Goal: Answer question/provide support

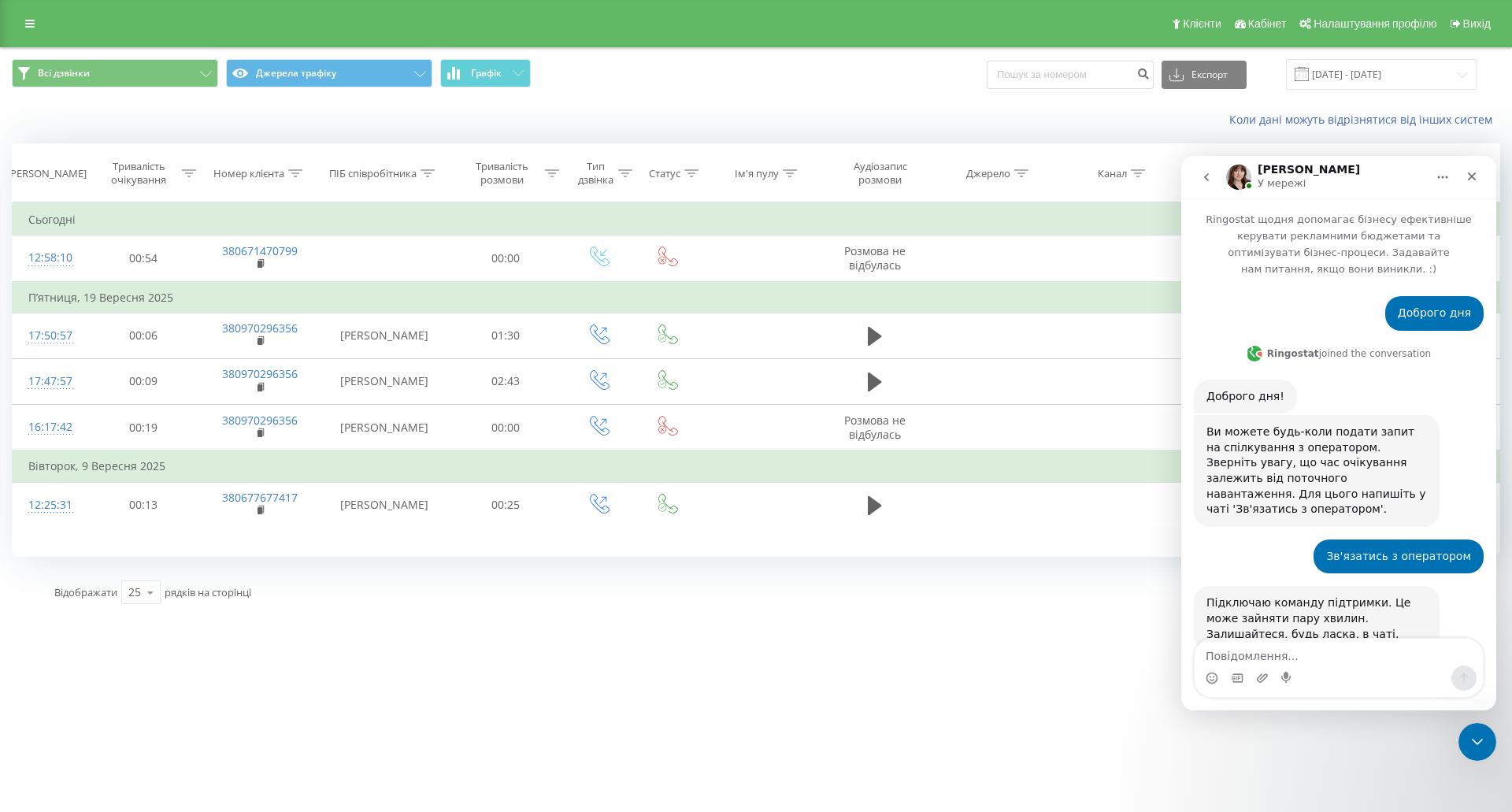
scroll to position [2, 0]
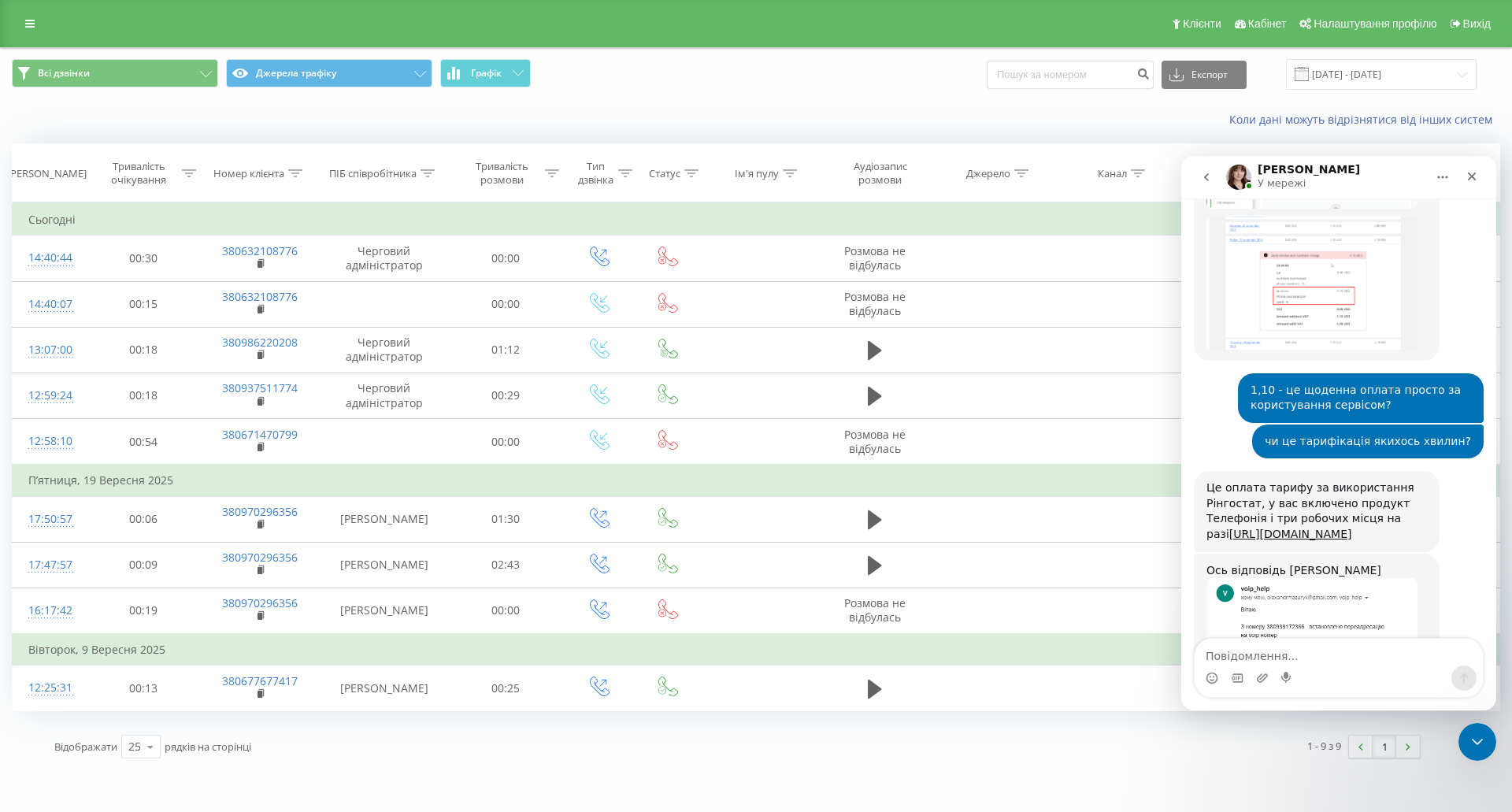
scroll to position [2762, 0]
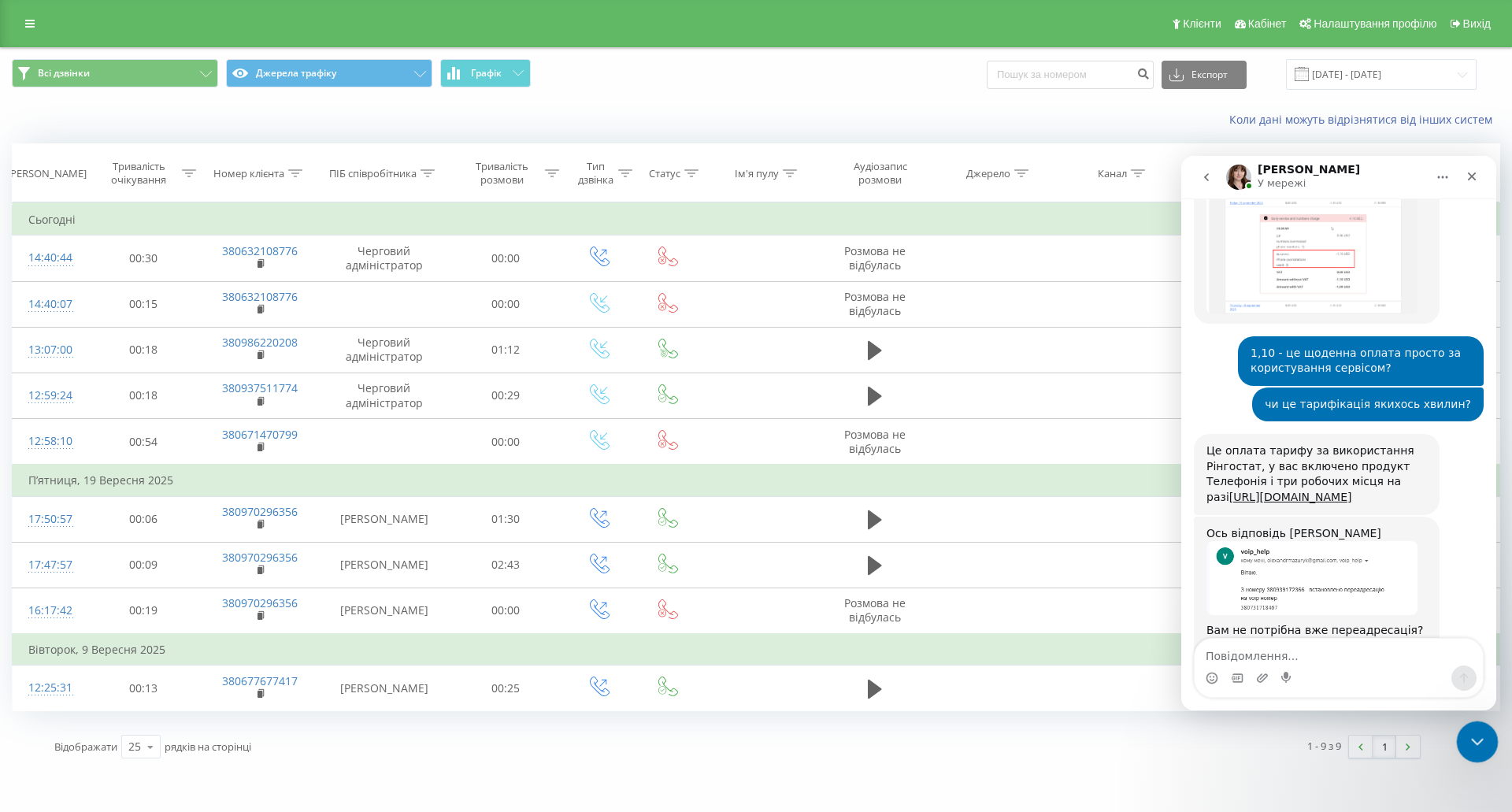
click at [1459, 746] on div "Закрити програму для спілкування Intercom" at bounding box center [1475, 739] width 38 height 38
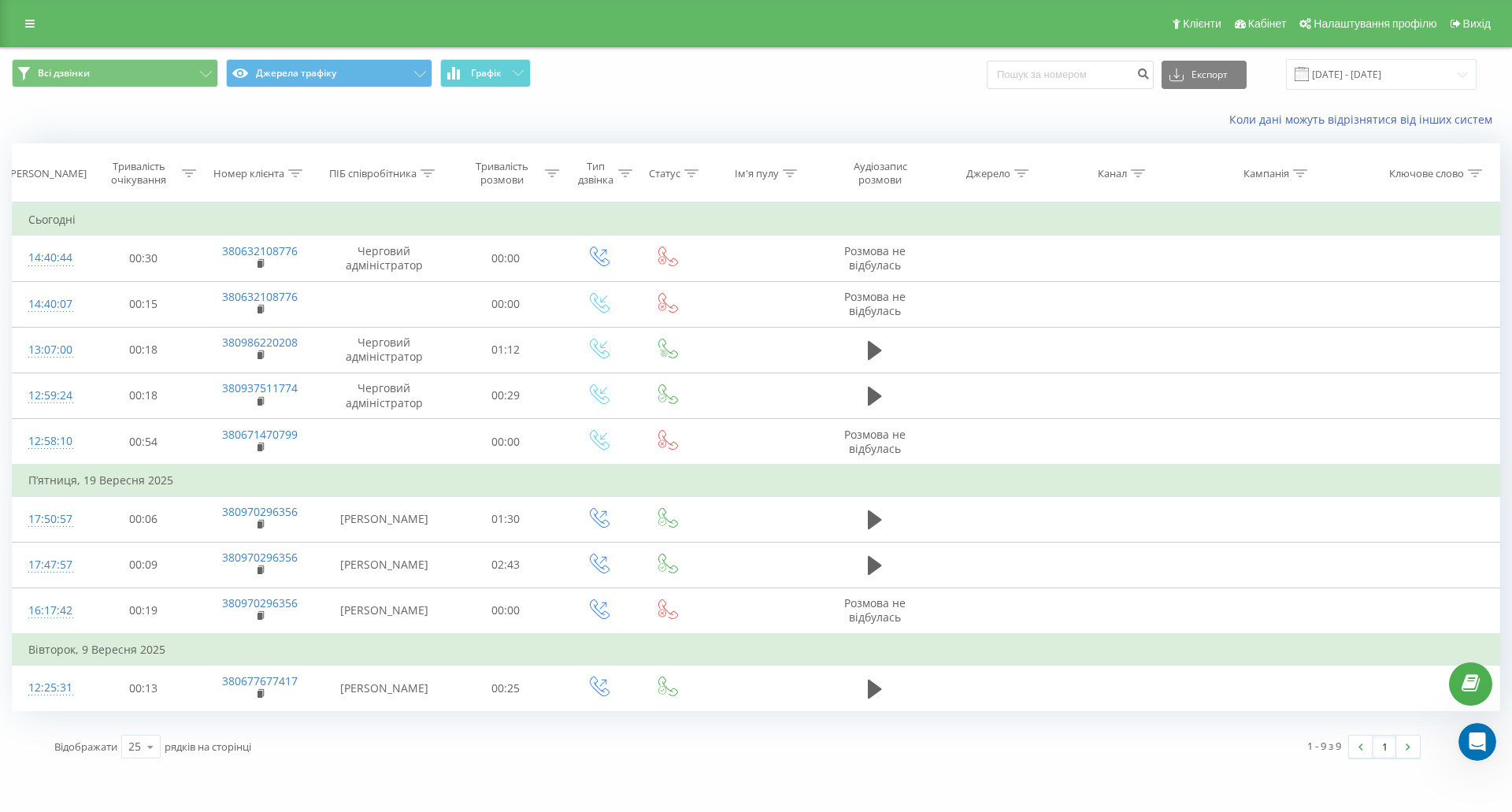
scroll to position [2892, 0]
click at [1478, 743] on icon "Відкрити програму для спілкування Intercom" at bounding box center [1475, 739] width 26 height 26
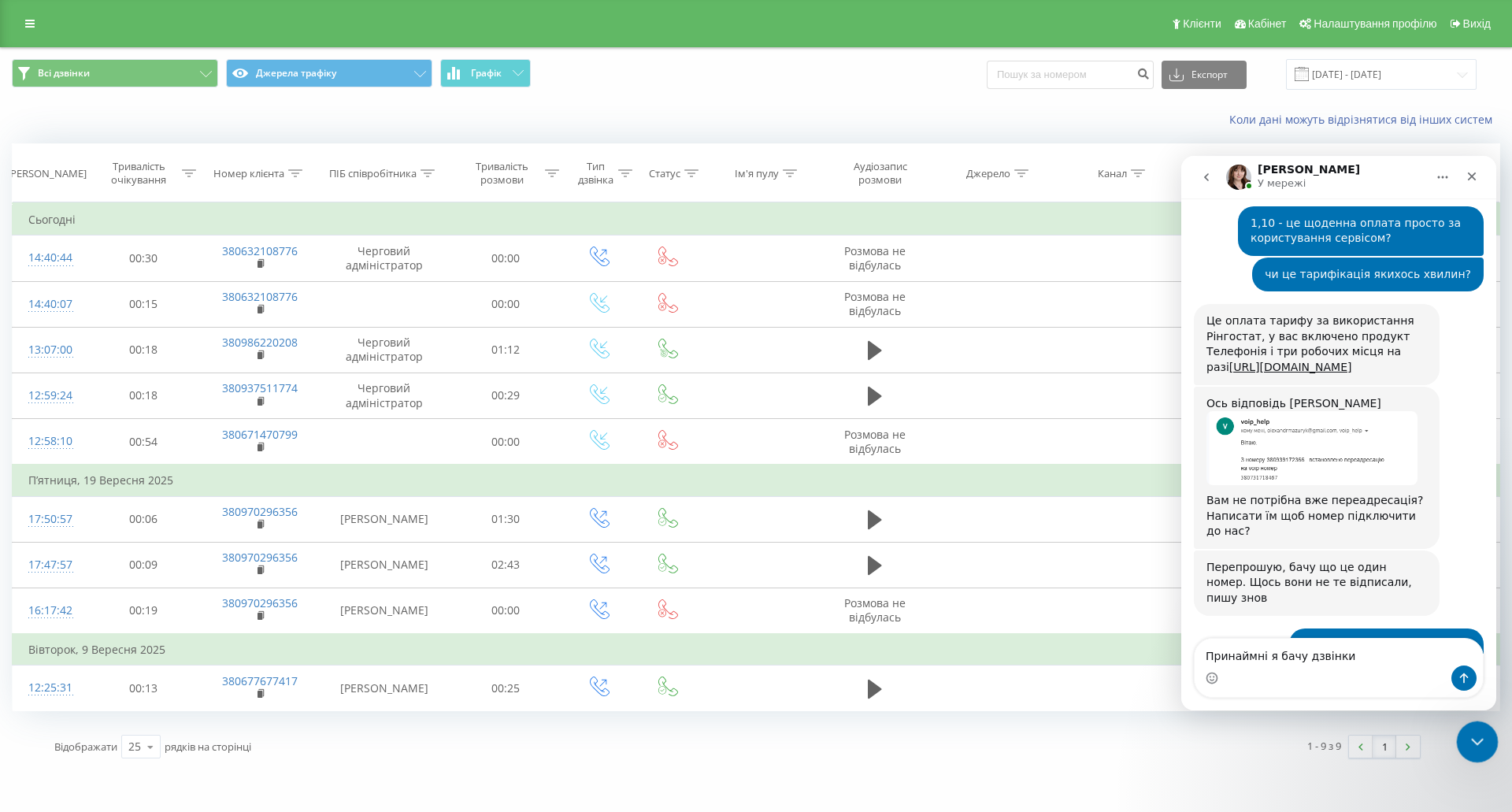
type textarea "Принаймні я бачу дзвінки)"
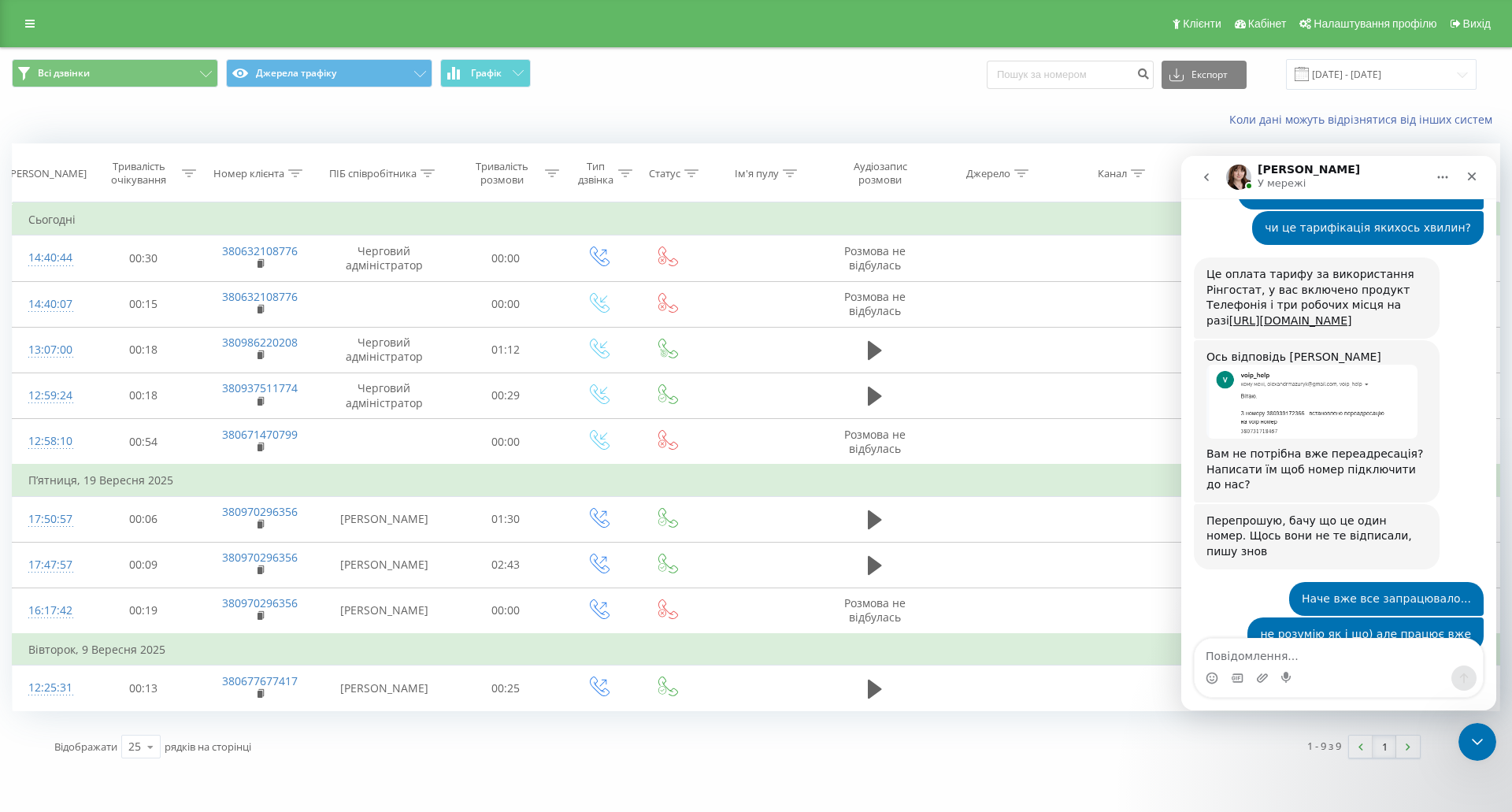
click at [613, 478] on td "П’ятниця, 19 Вересня 2025" at bounding box center [756, 480] width 1487 height 32
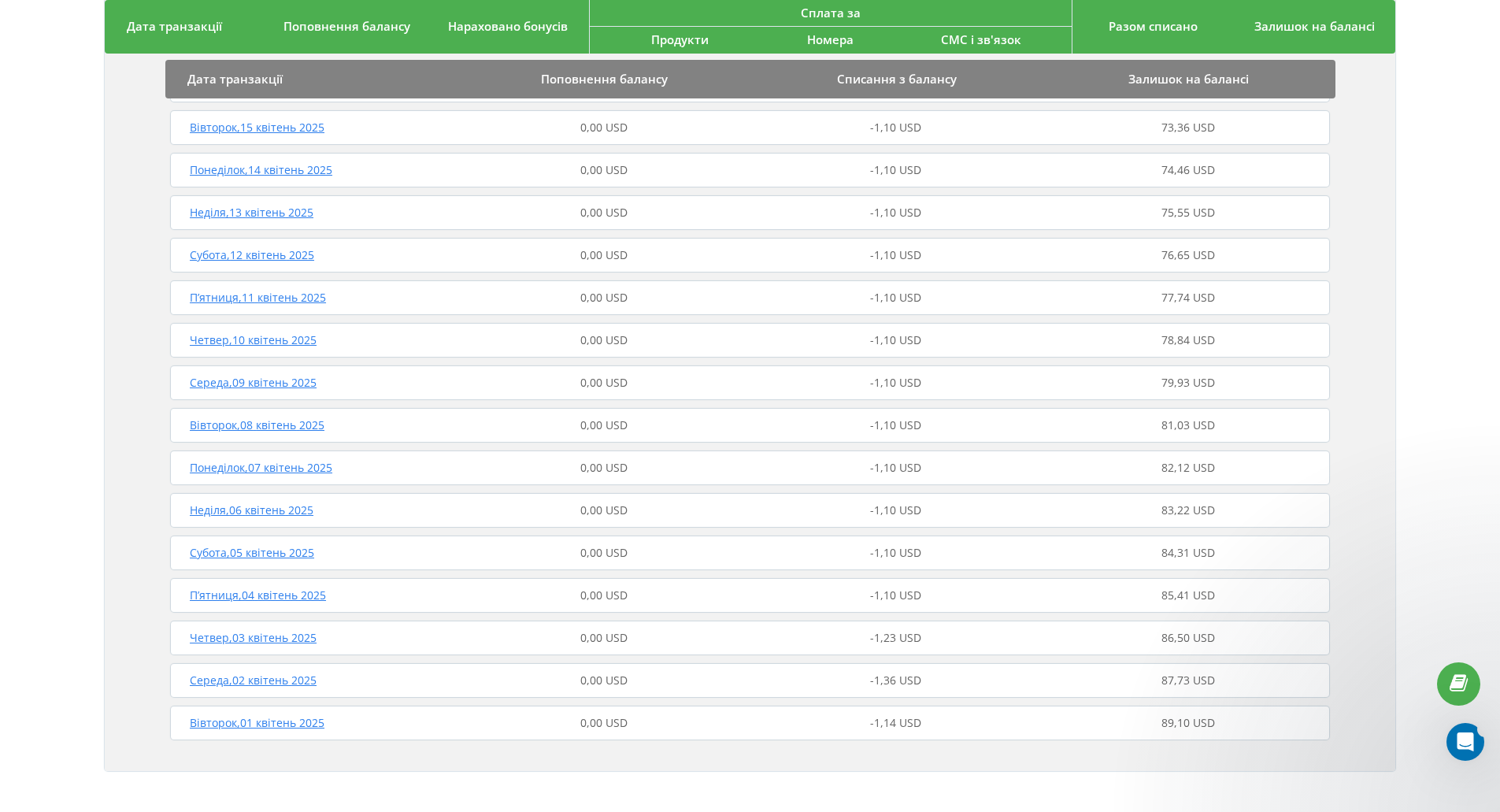
scroll to position [2762, 0]
click at [1357, 684] on div "Дата транзакції Поповнення балансу Списання з балансу Залишок на балансі Середа…" at bounding box center [750, 79] width 1291 height 1383
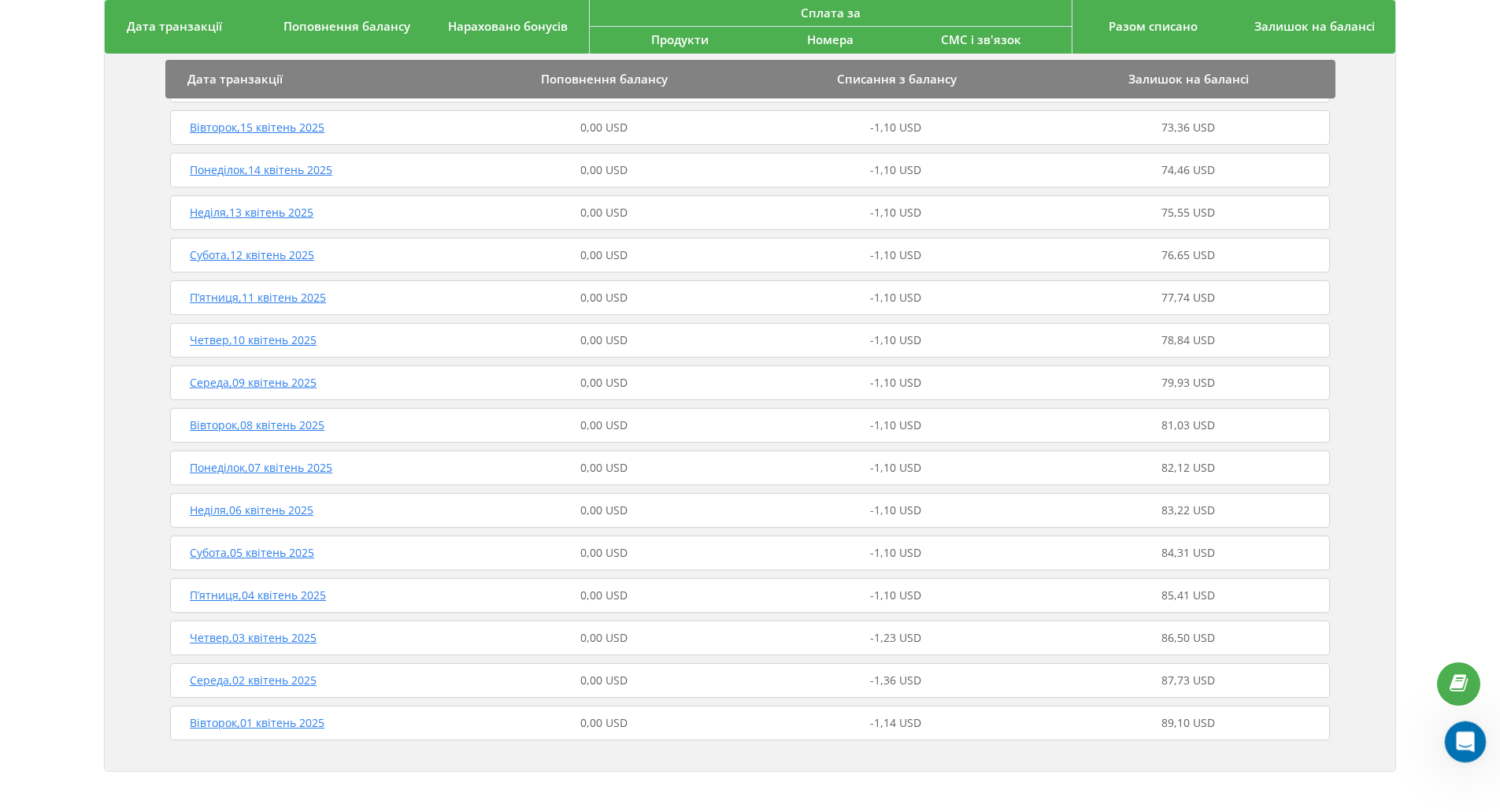
click at [1465, 745] on icon "Відкрити програму для спілкування Intercom" at bounding box center [1464, 739] width 26 height 26
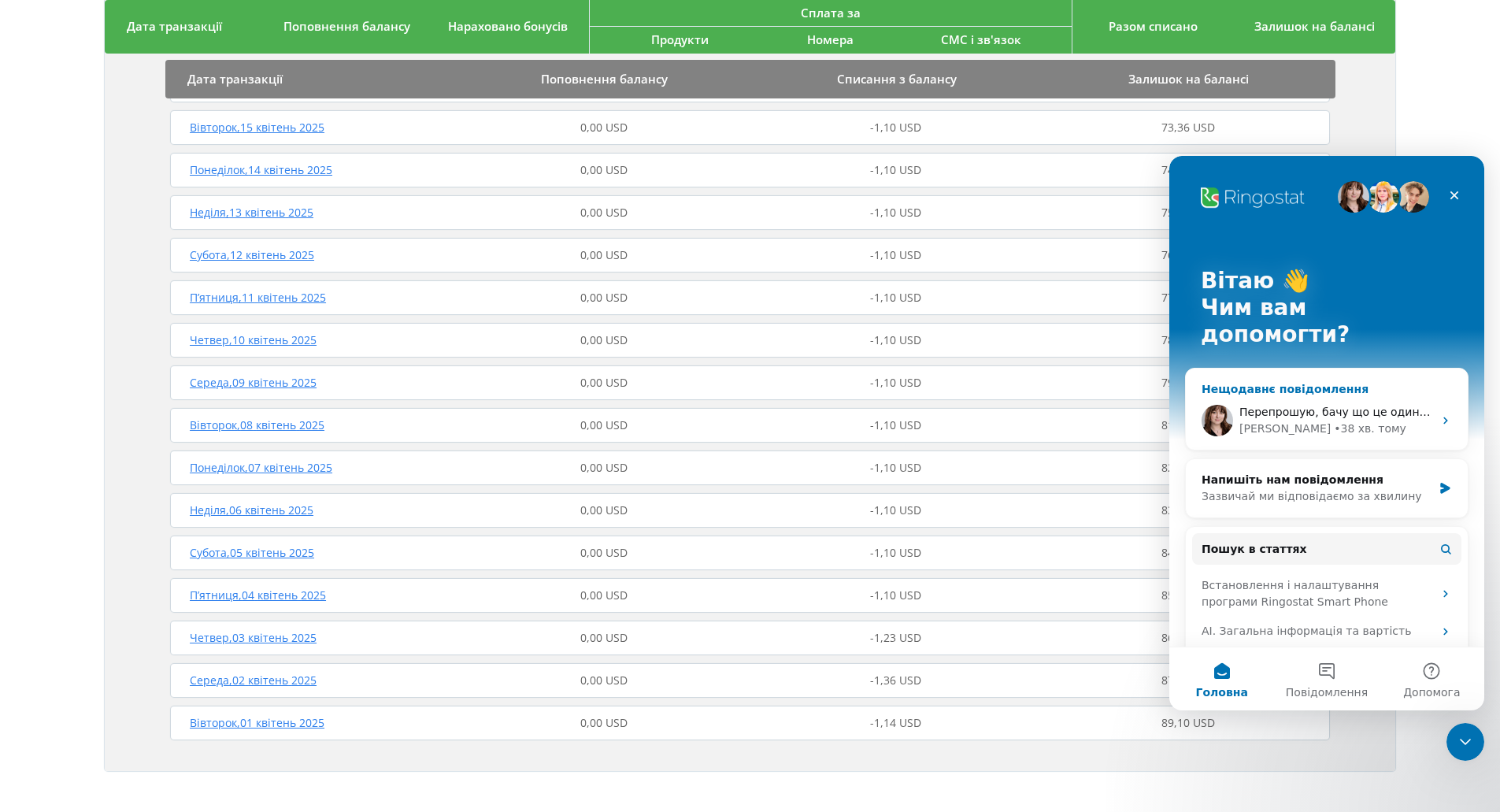
click at [1335, 420] on div "• 38 хв. тому" at bounding box center [1371, 428] width 73 height 16
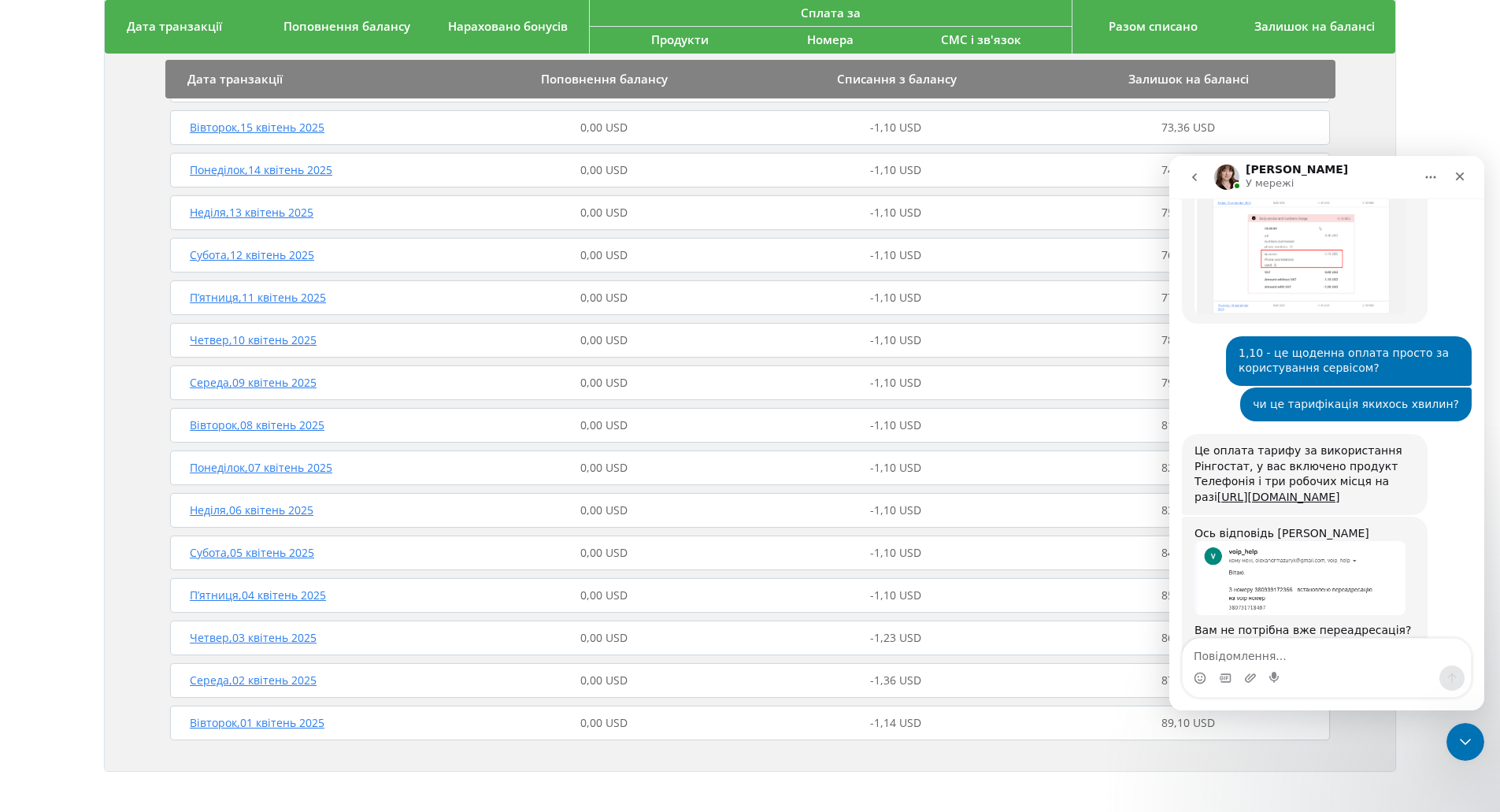
click at [1335, 653] on textarea "Повідомлення..." at bounding box center [1327, 652] width 289 height 27
type textarea "Т"
type textarea "Наче вже все запрацювало..."
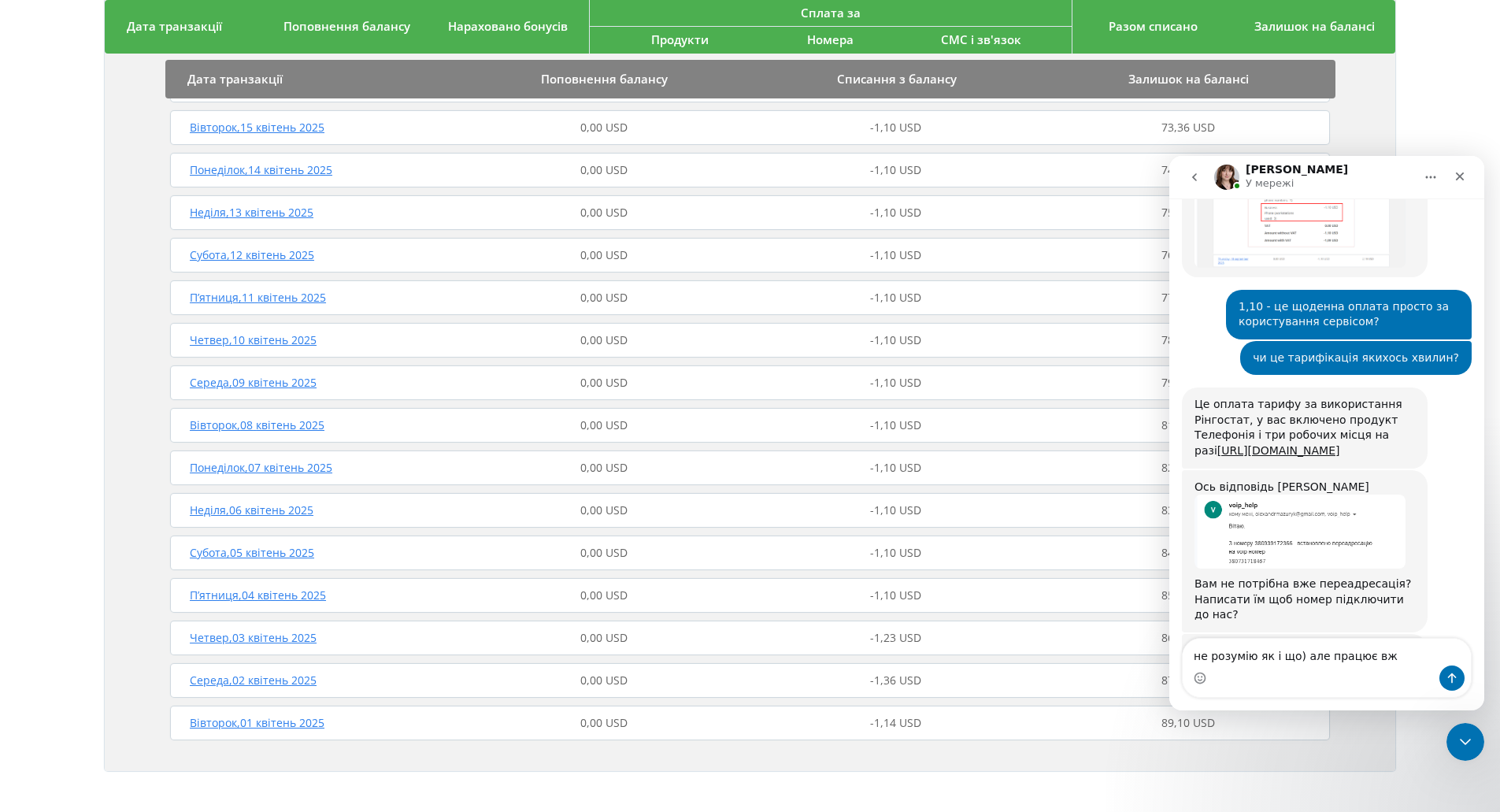
type textarea "не розумію як і що) але працює вже"
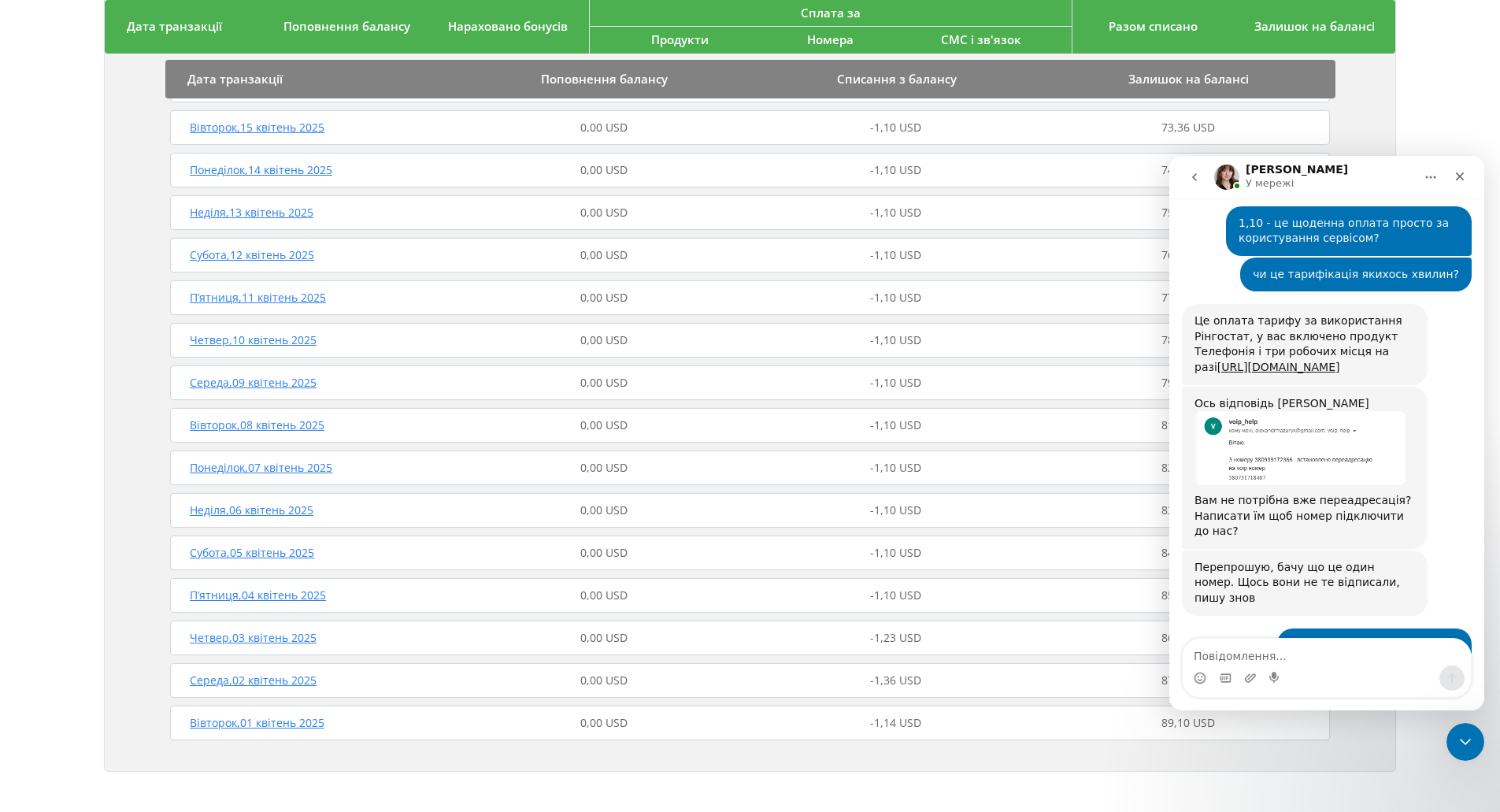
scroll to position [2892, 0]
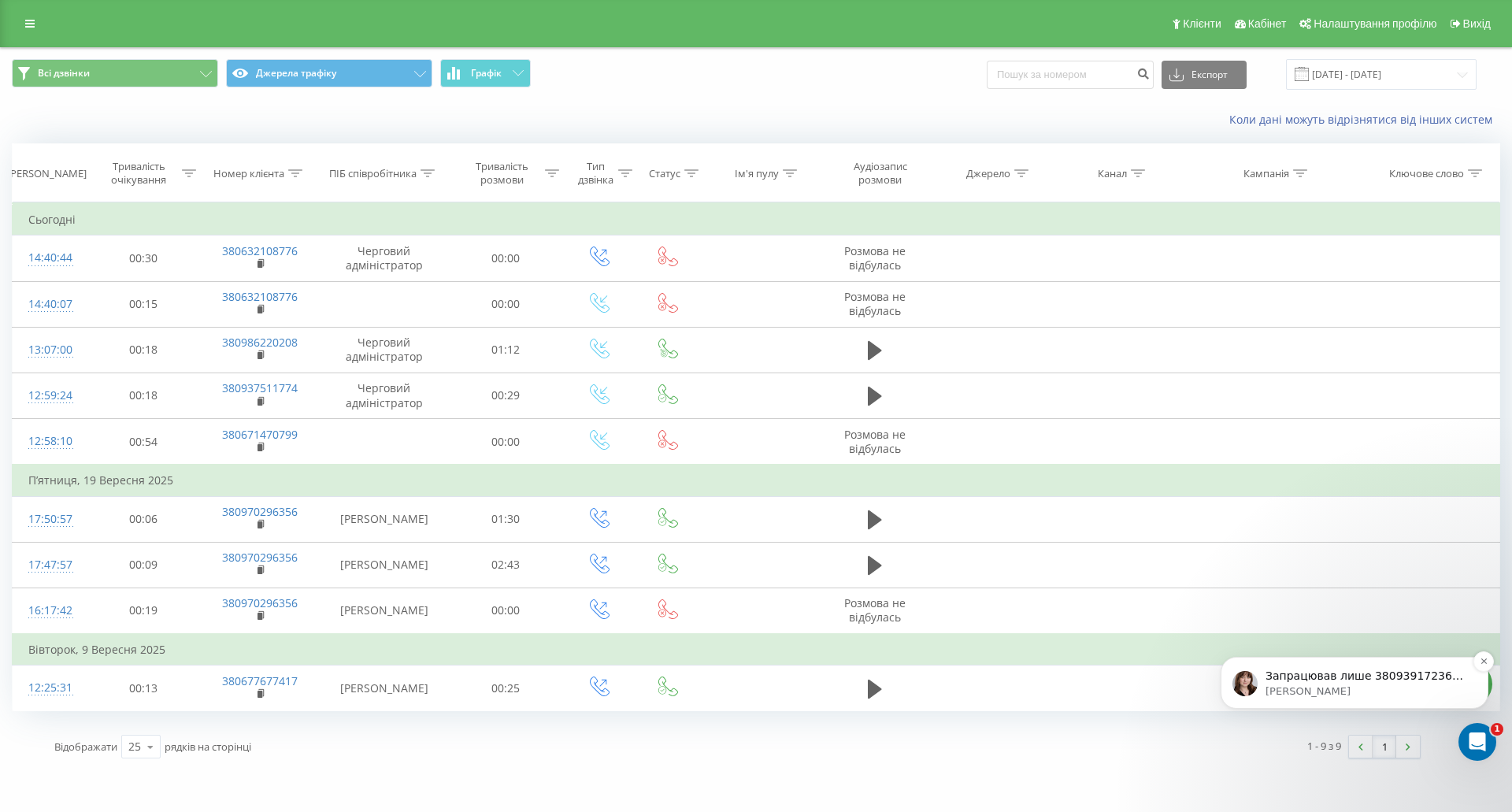
click at [1332, 685] on p "Olga • Щойно" at bounding box center [1367, 691] width 203 height 14
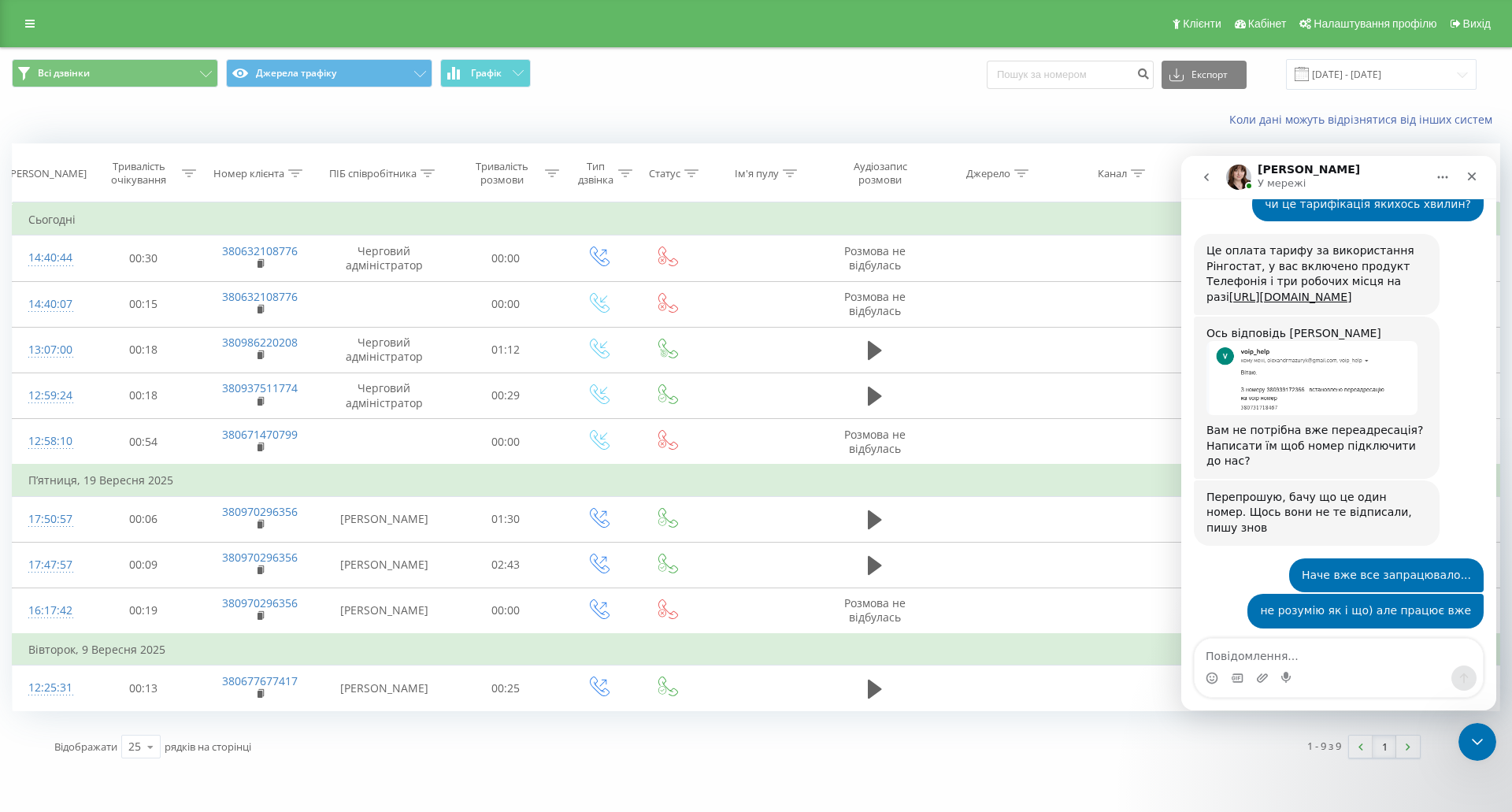
scroll to position [3011, 0]
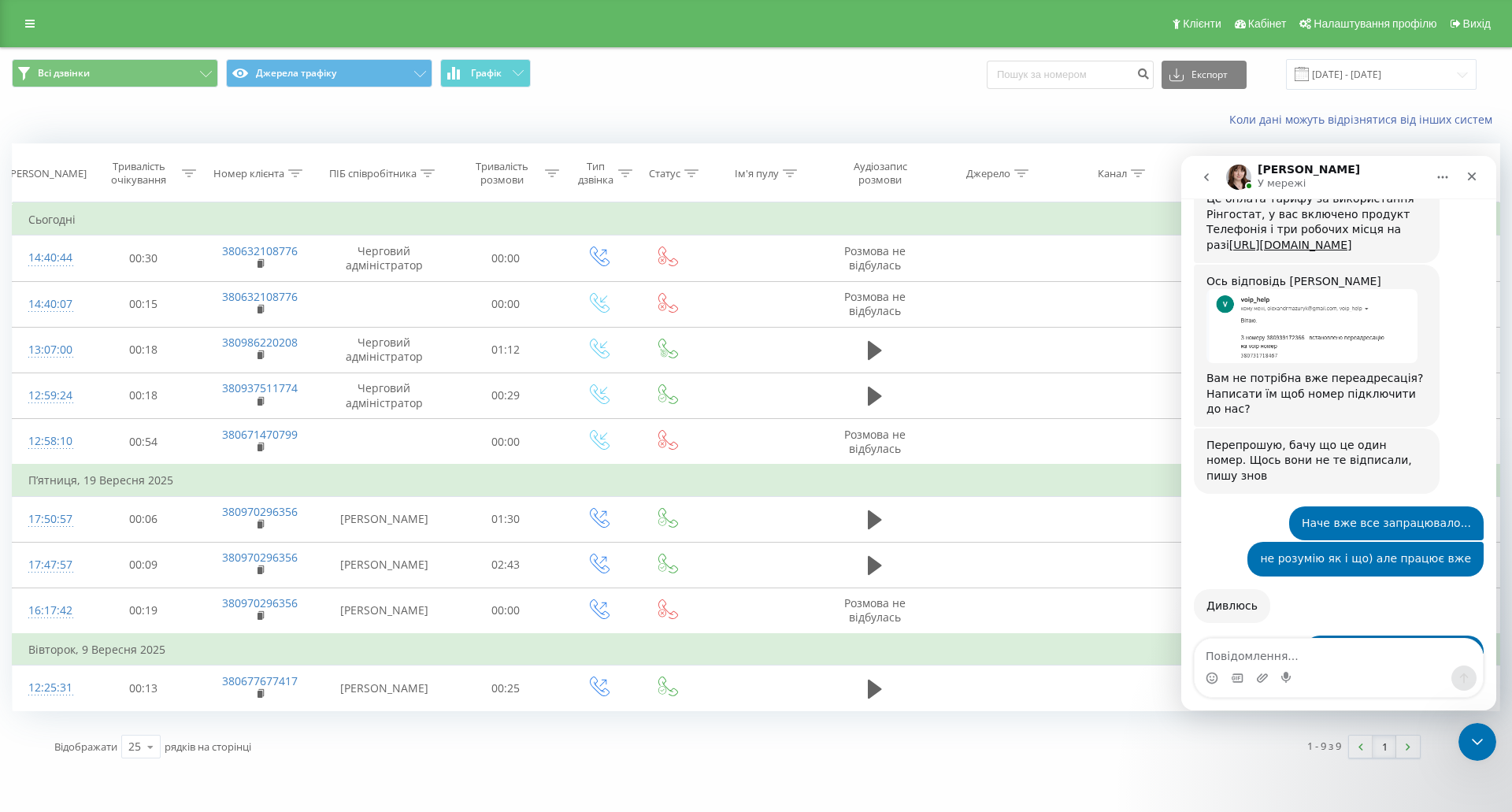
click at [1332, 655] on textarea "Повідомлення..." at bounding box center [1339, 652] width 288 height 27
type textarea "дивно"
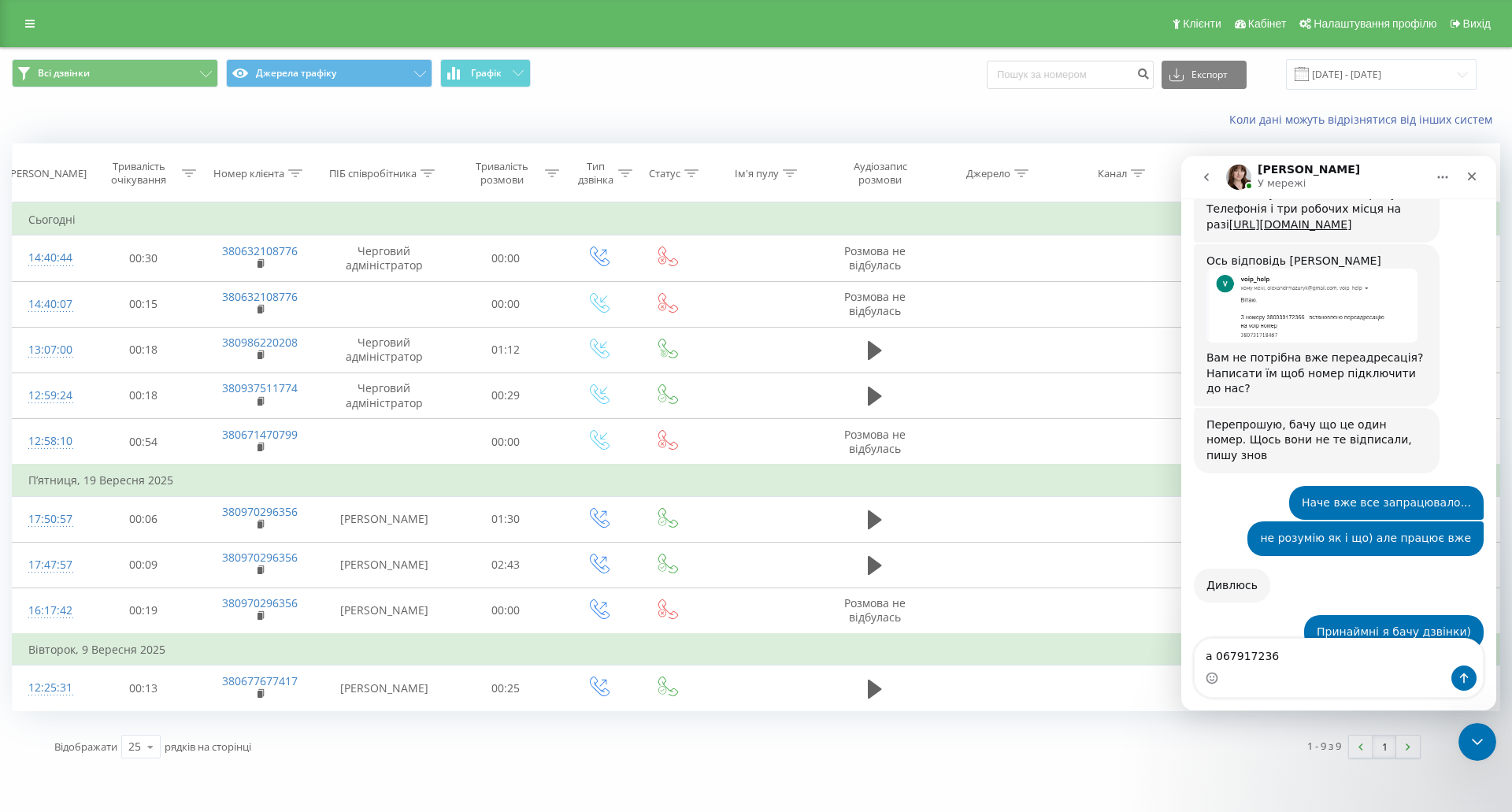
type textarea "а 0679172366"
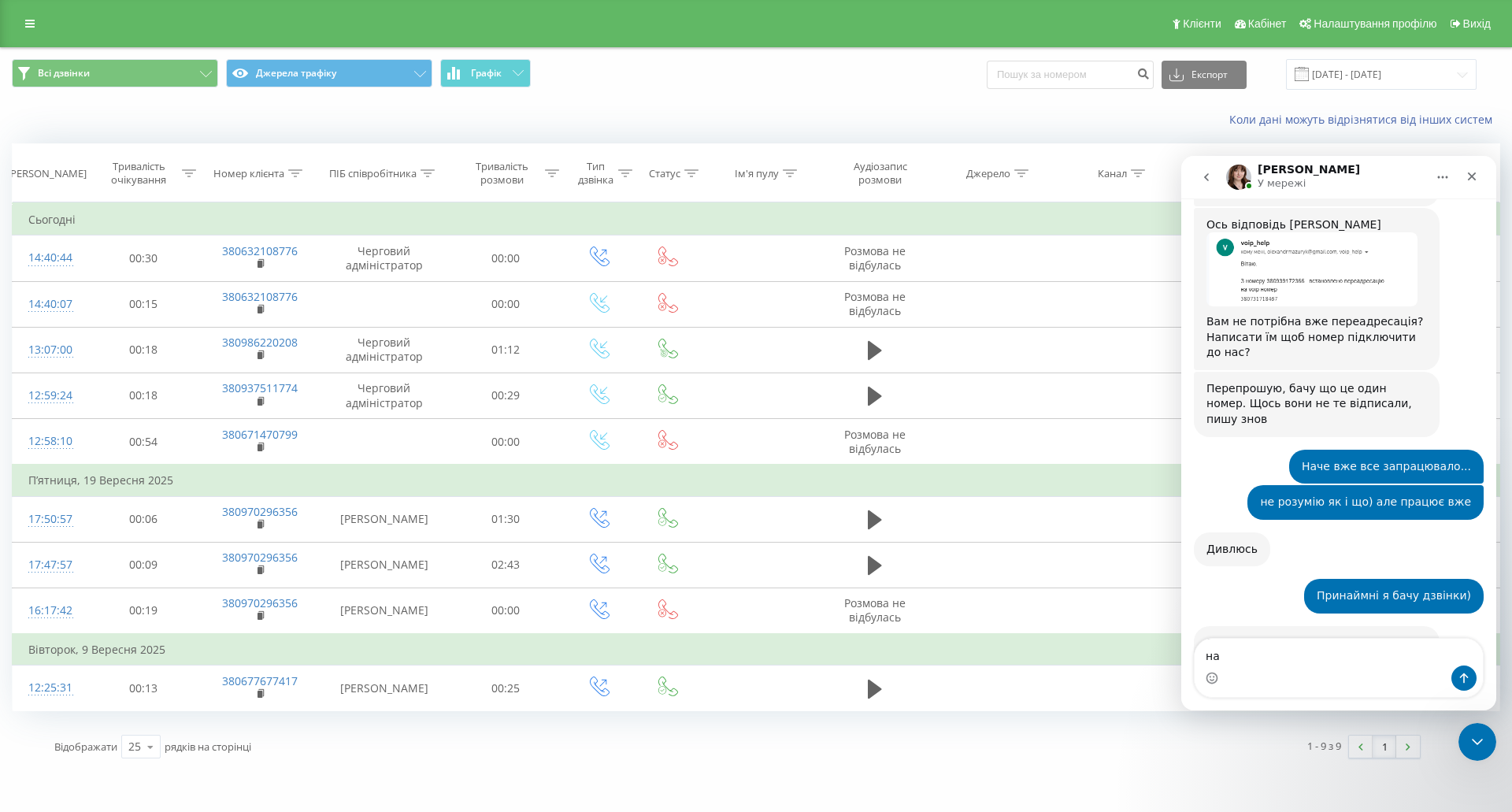
scroll to position [3129, 0]
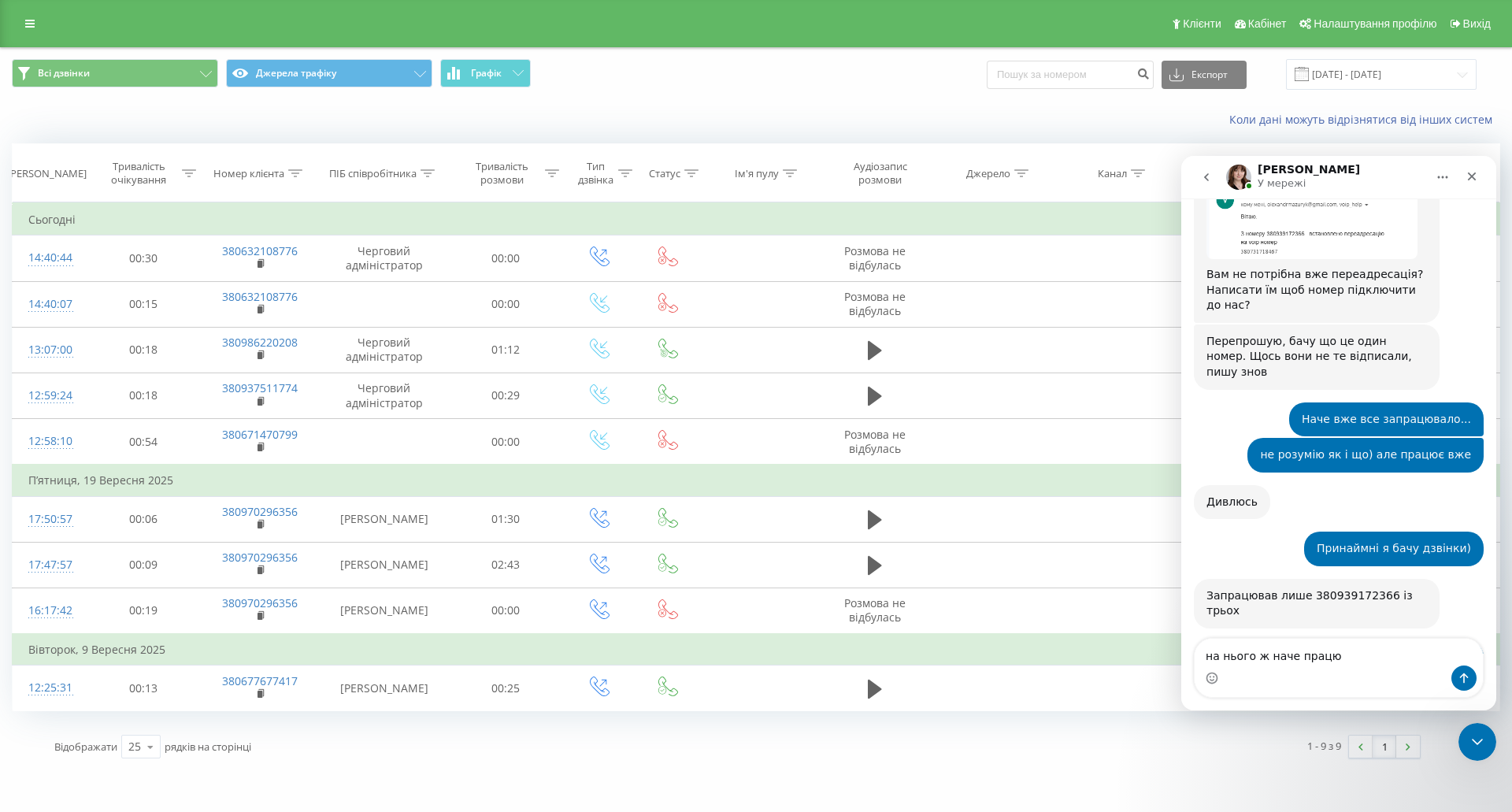
type textarea "на нього ж наче працює"
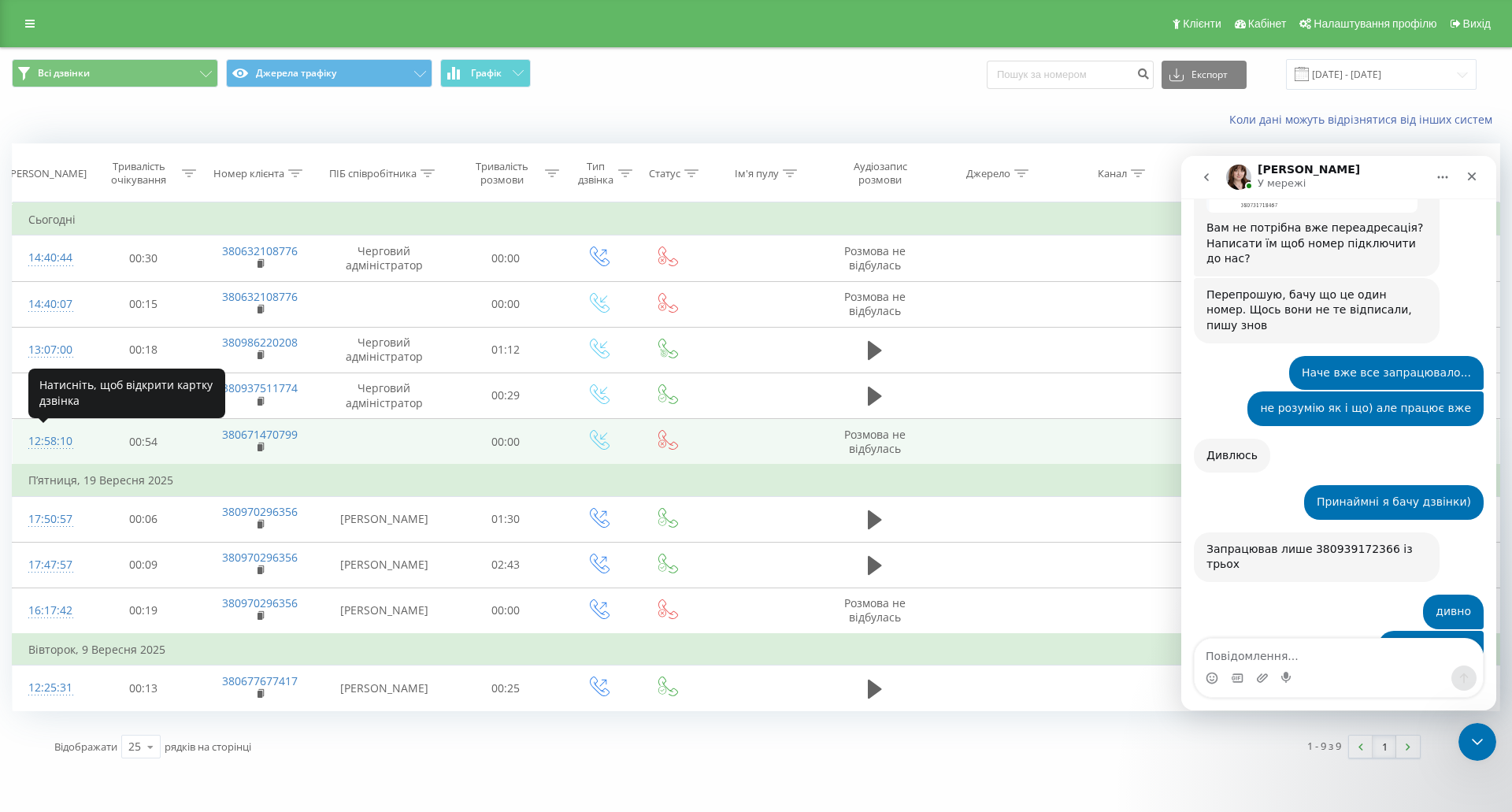
click at [48, 441] on div "12:58:10" at bounding box center [50, 441] width 42 height 31
click at [605, 444] on icon at bounding box center [599, 439] width 20 height 20
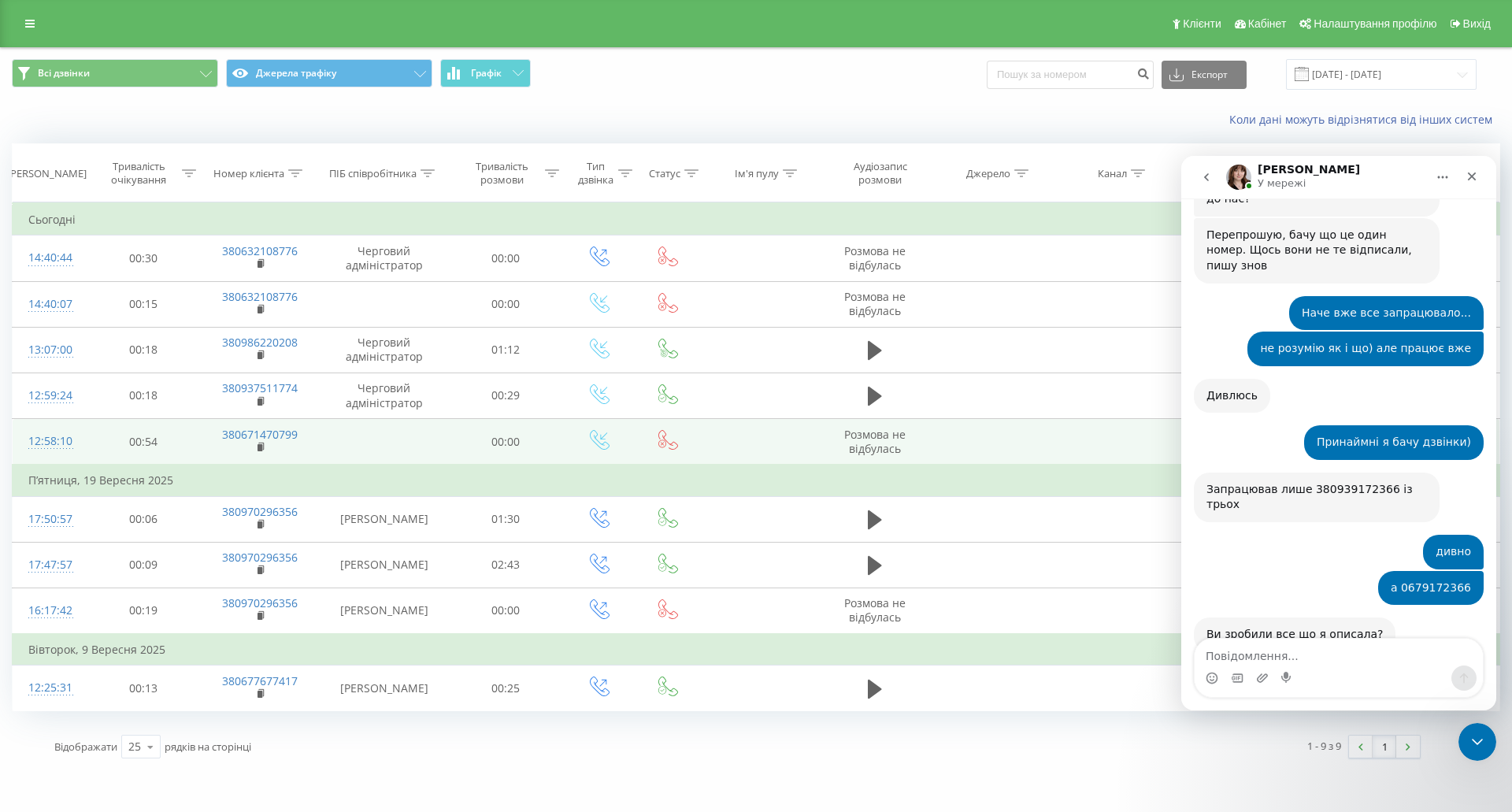
scroll to position [3222, 0]
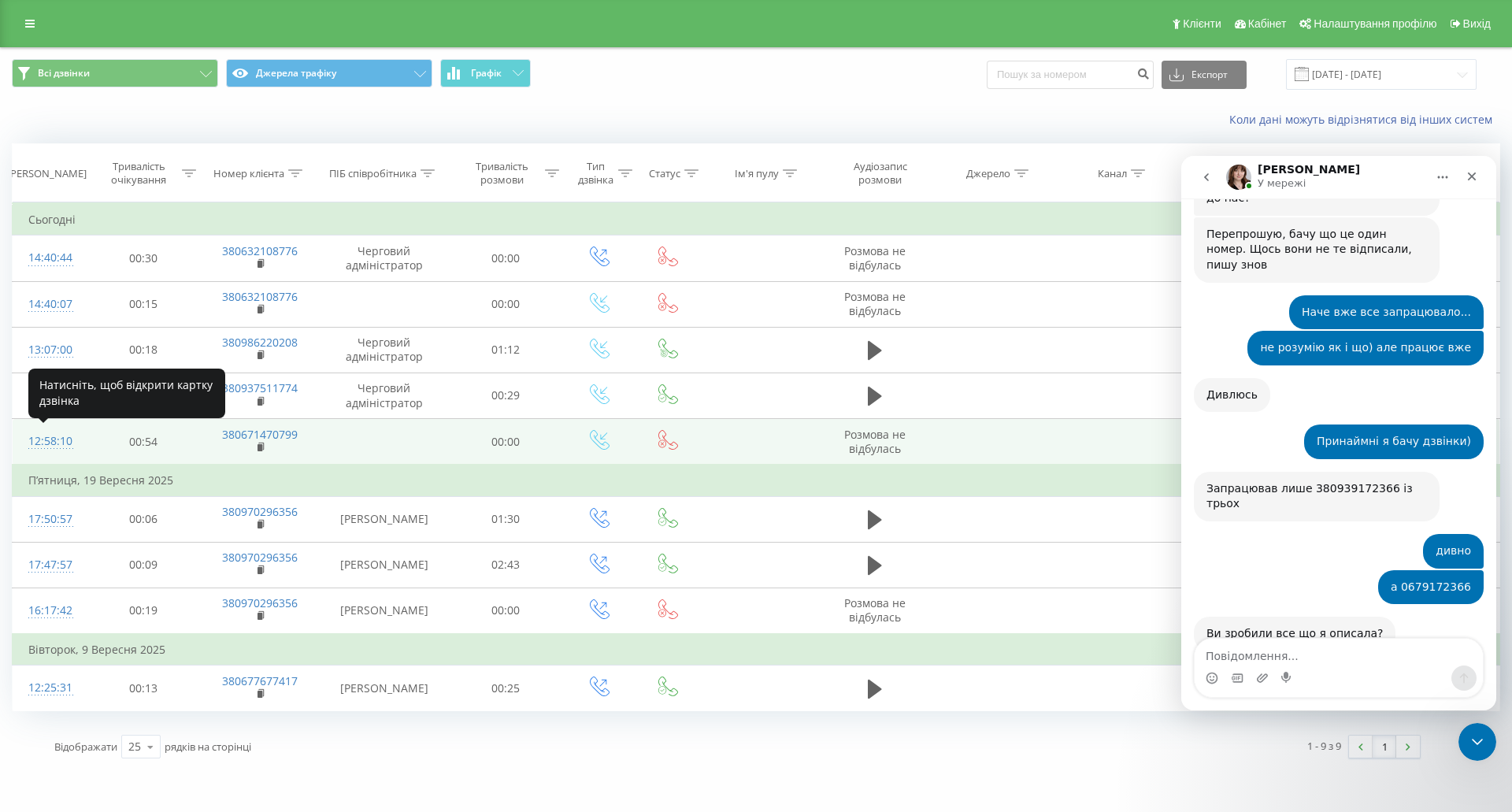
click at [62, 441] on div "12:58:10" at bounding box center [50, 441] width 42 height 31
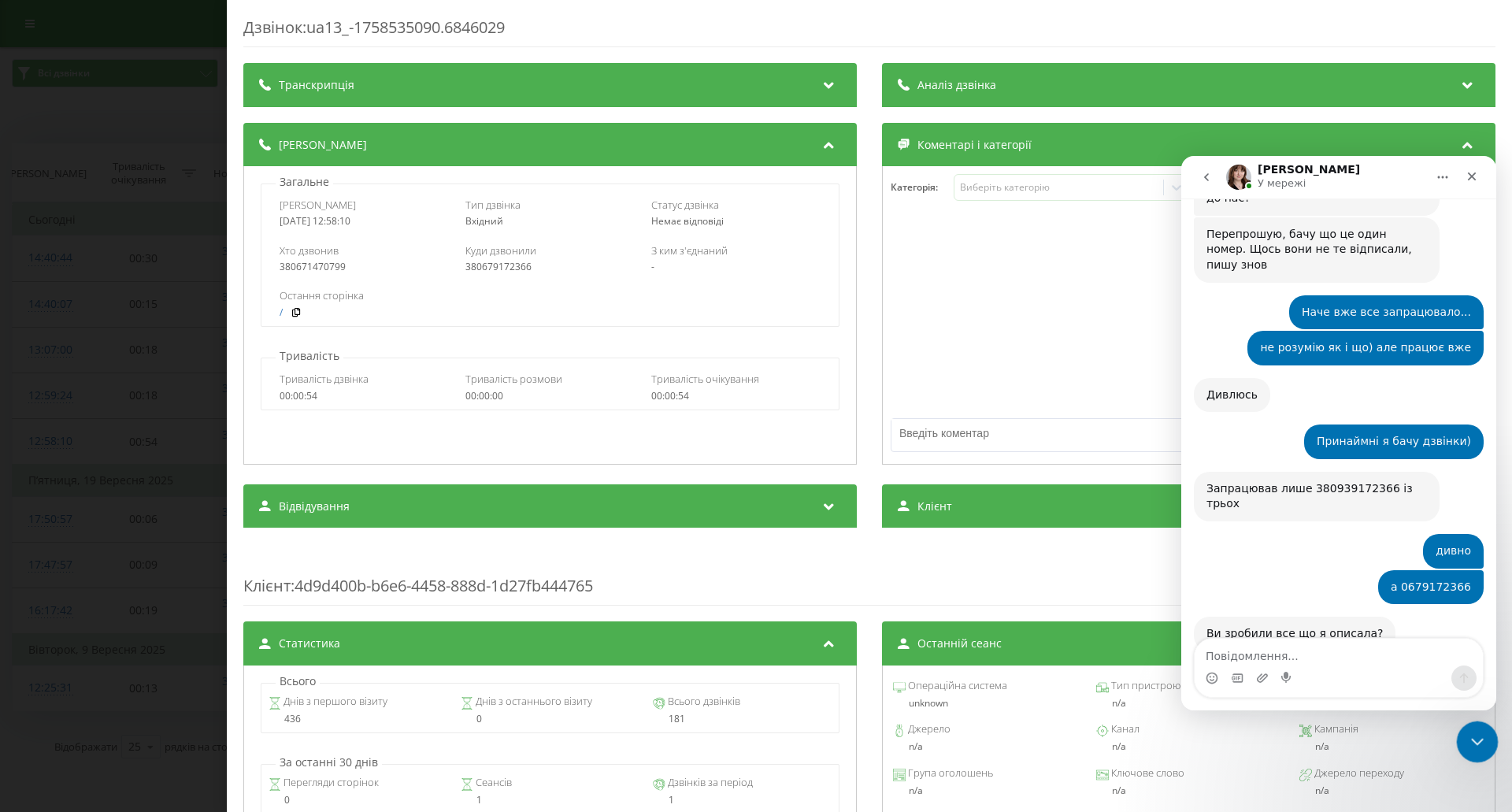
click at [1465, 746] on icon "Закрити програму для спілкування Intercom" at bounding box center [1475, 739] width 19 height 19
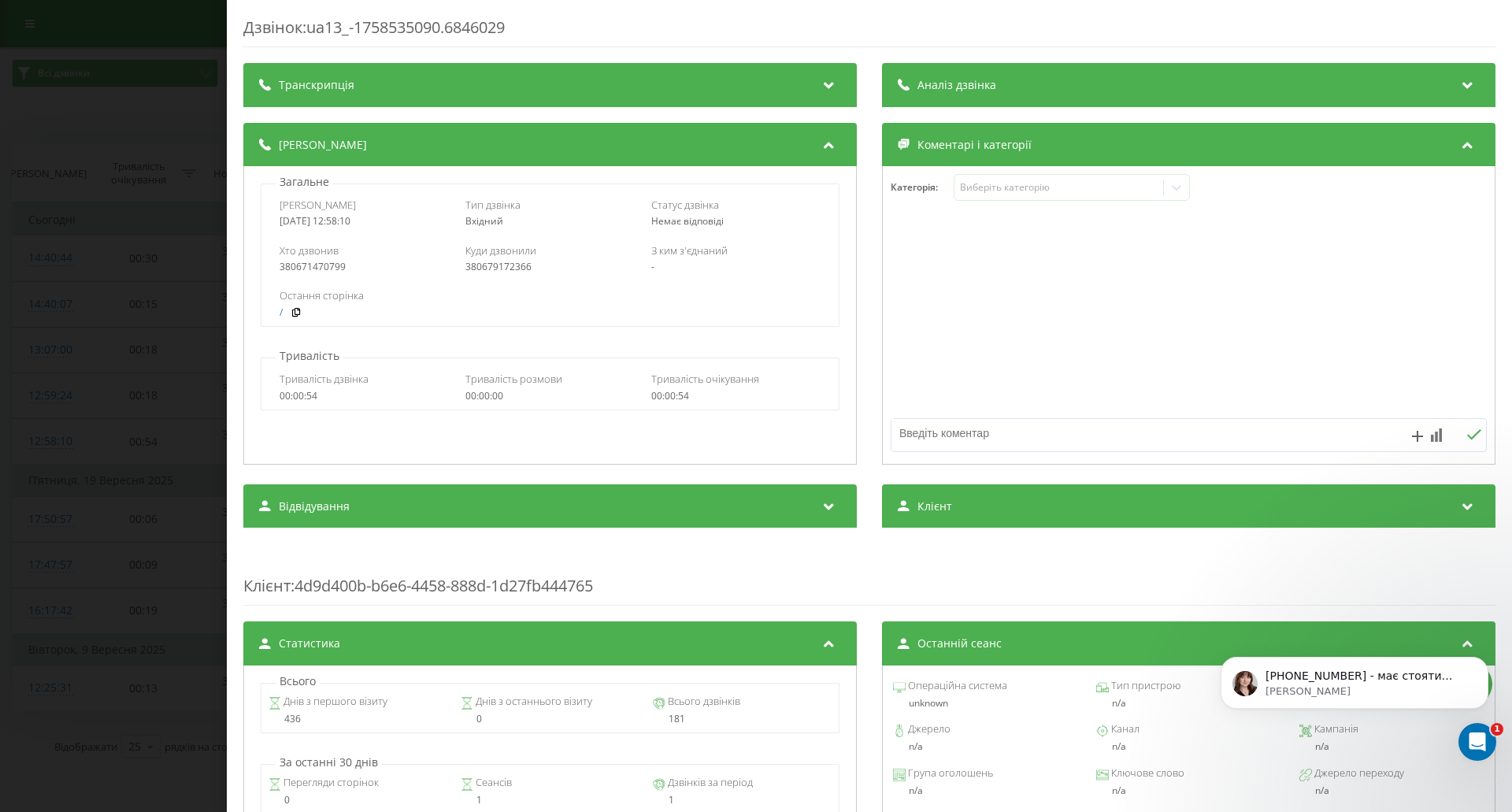
scroll to position [3465, 0]
click at [1473, 737] on icon "Відкрити програму для спілкування Intercom" at bounding box center [1475, 739] width 26 height 26
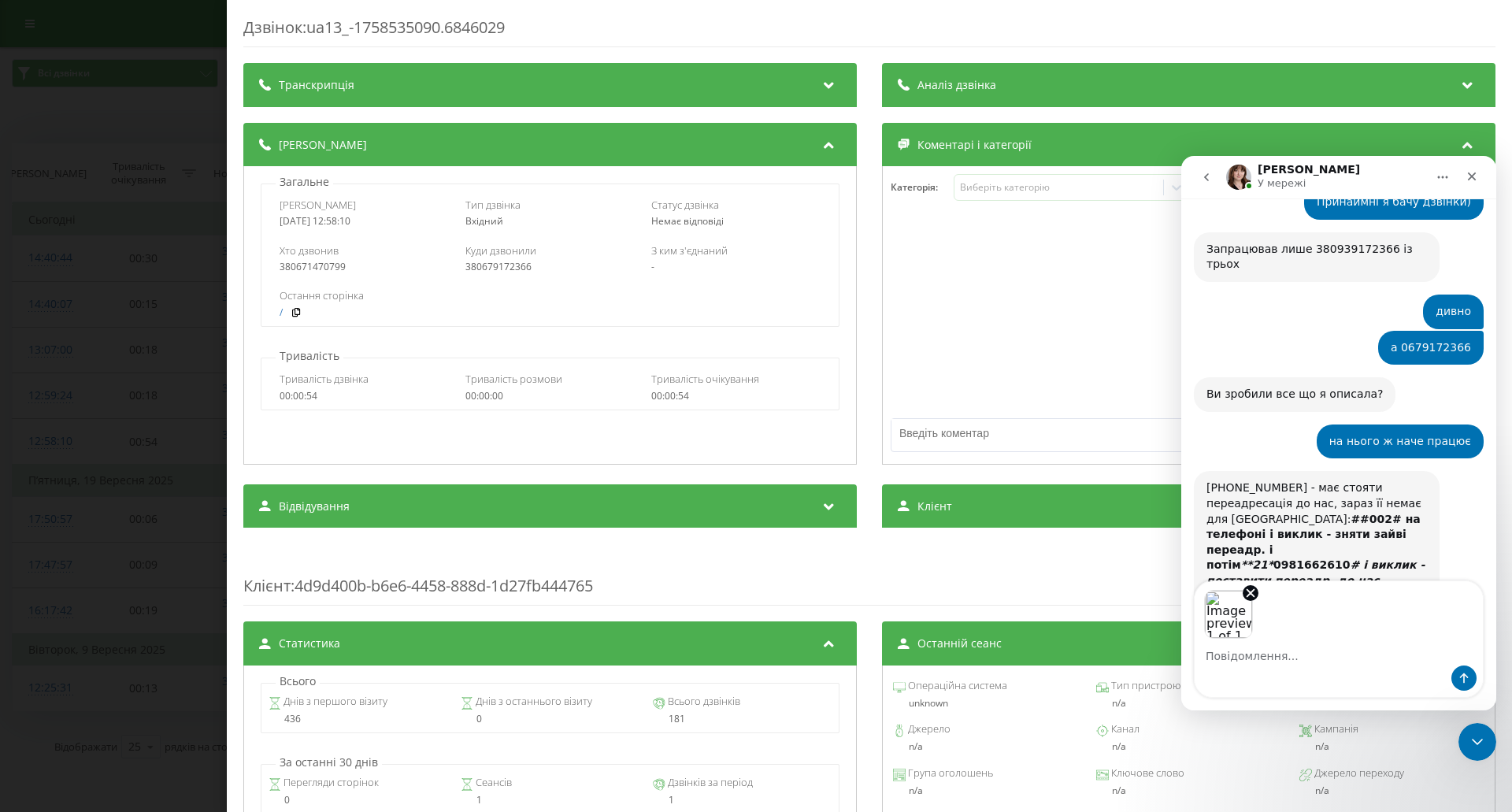
scroll to position [3522, 0]
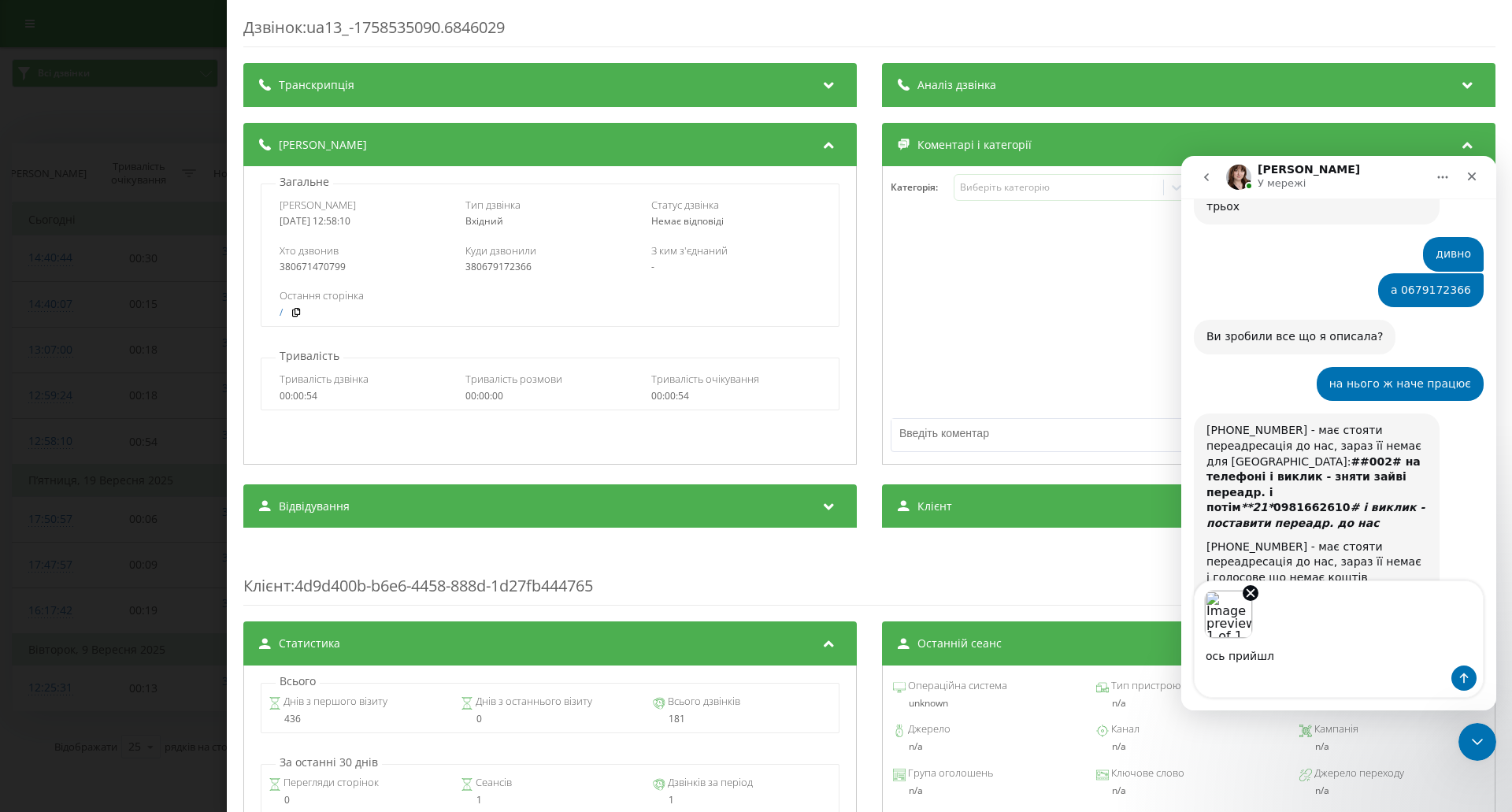
type textarea "ось прийшло"
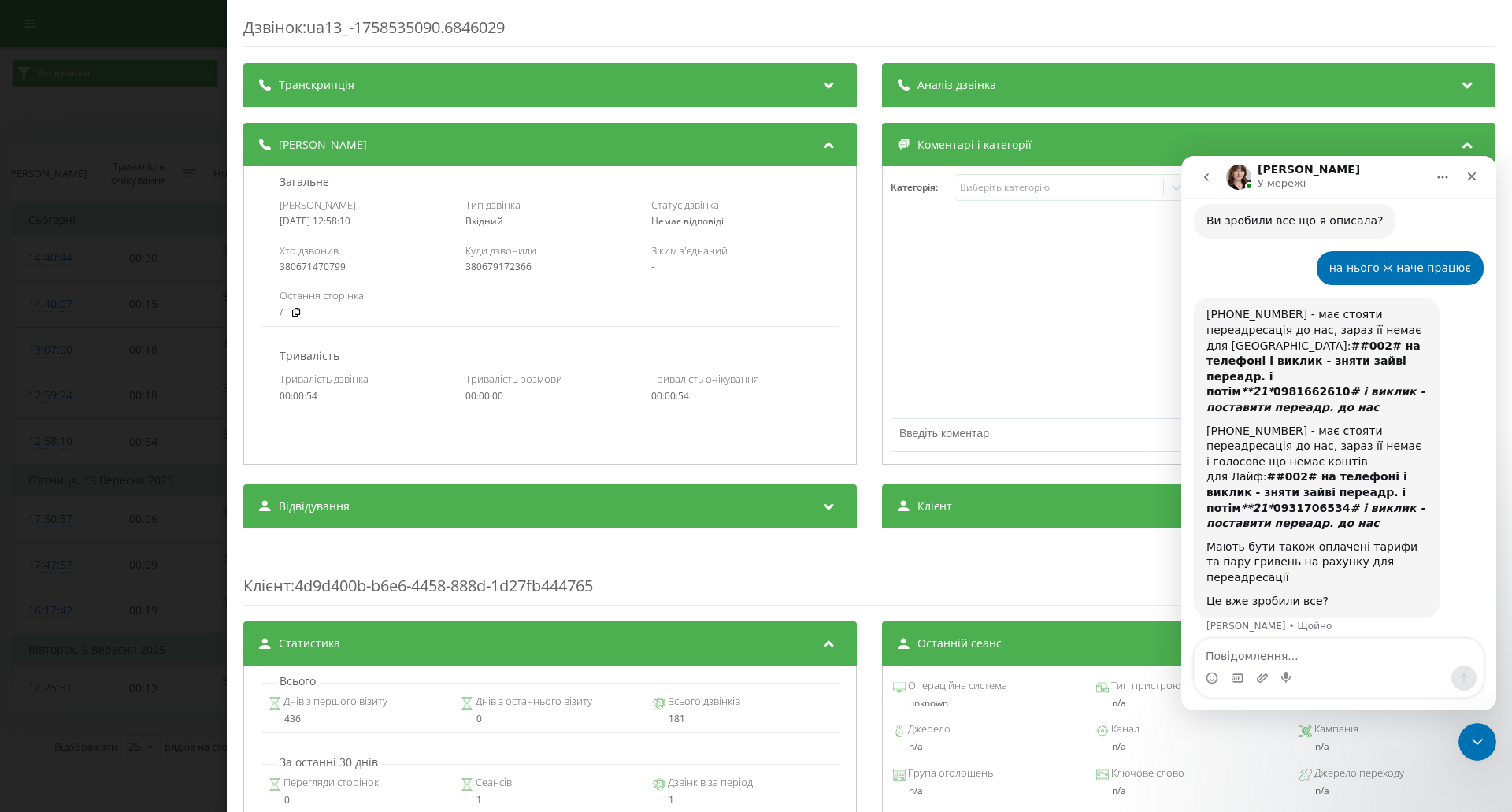
scroll to position [3651, 0]
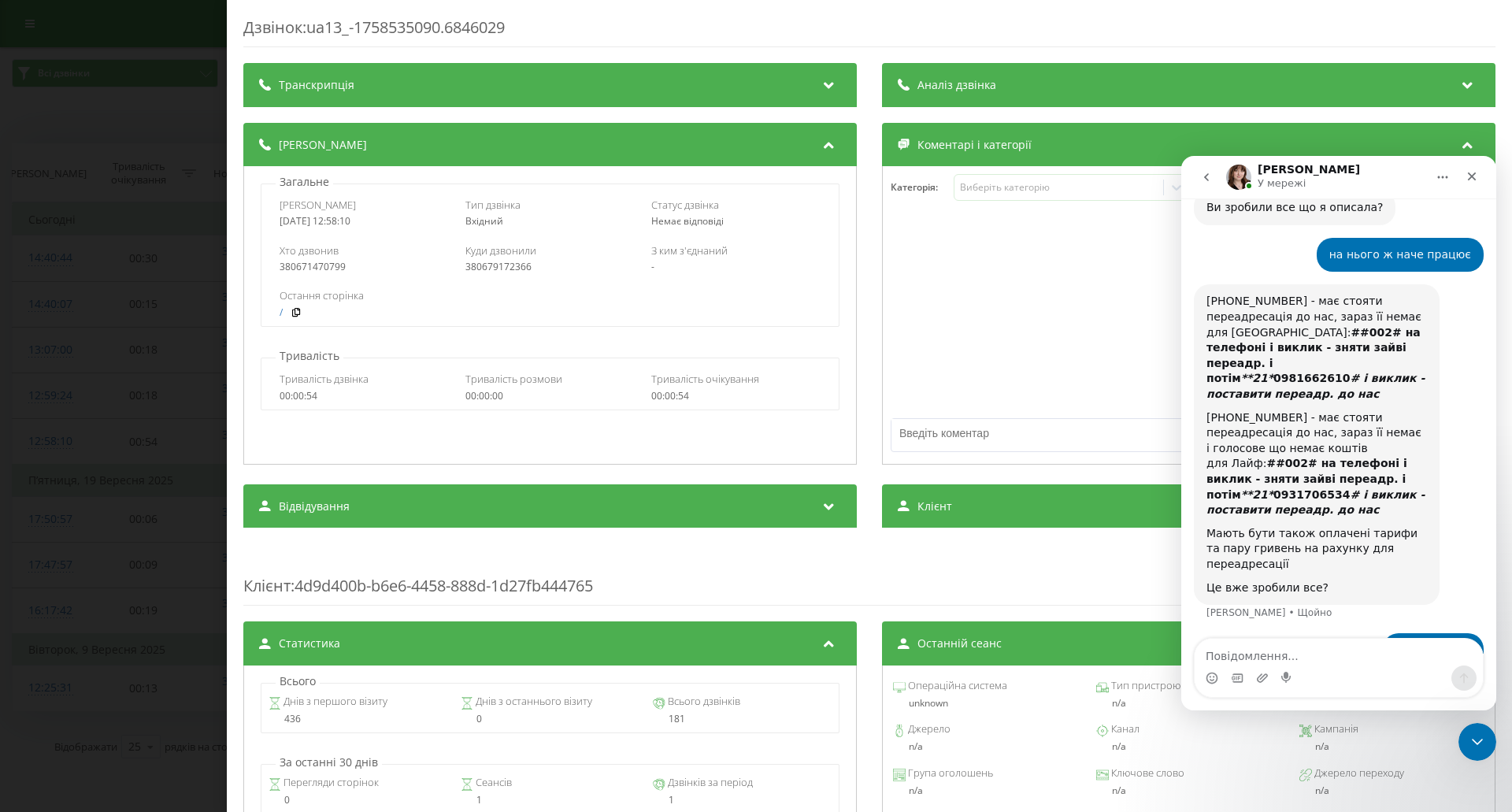
click at [10, 245] on div "Дзвінок : ua13_-1758535090.6846029 Транскрипція Для AI-аналізу майбутніх дзвінк…" at bounding box center [756, 406] width 1512 height 812
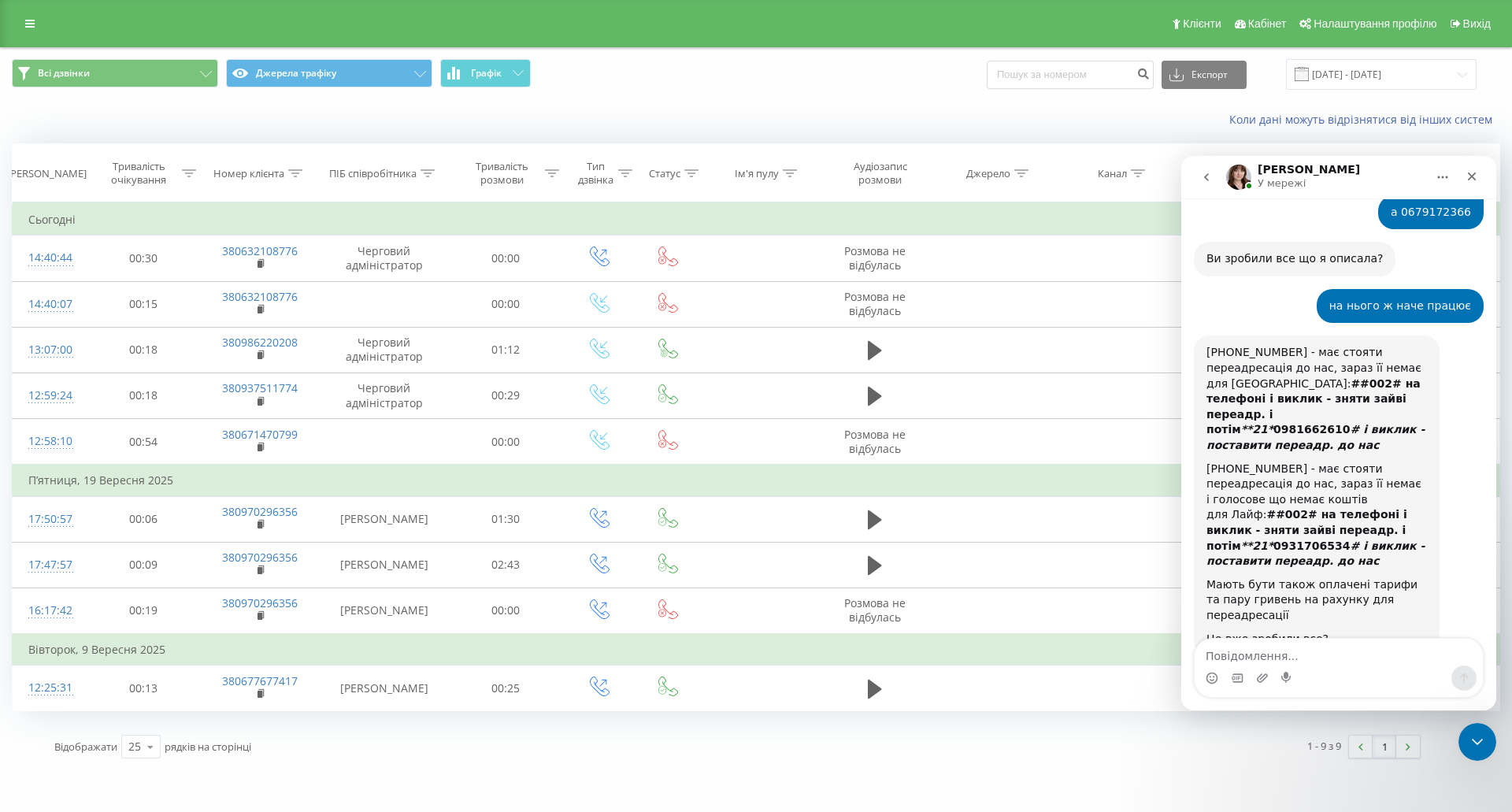
scroll to position [3572, 0]
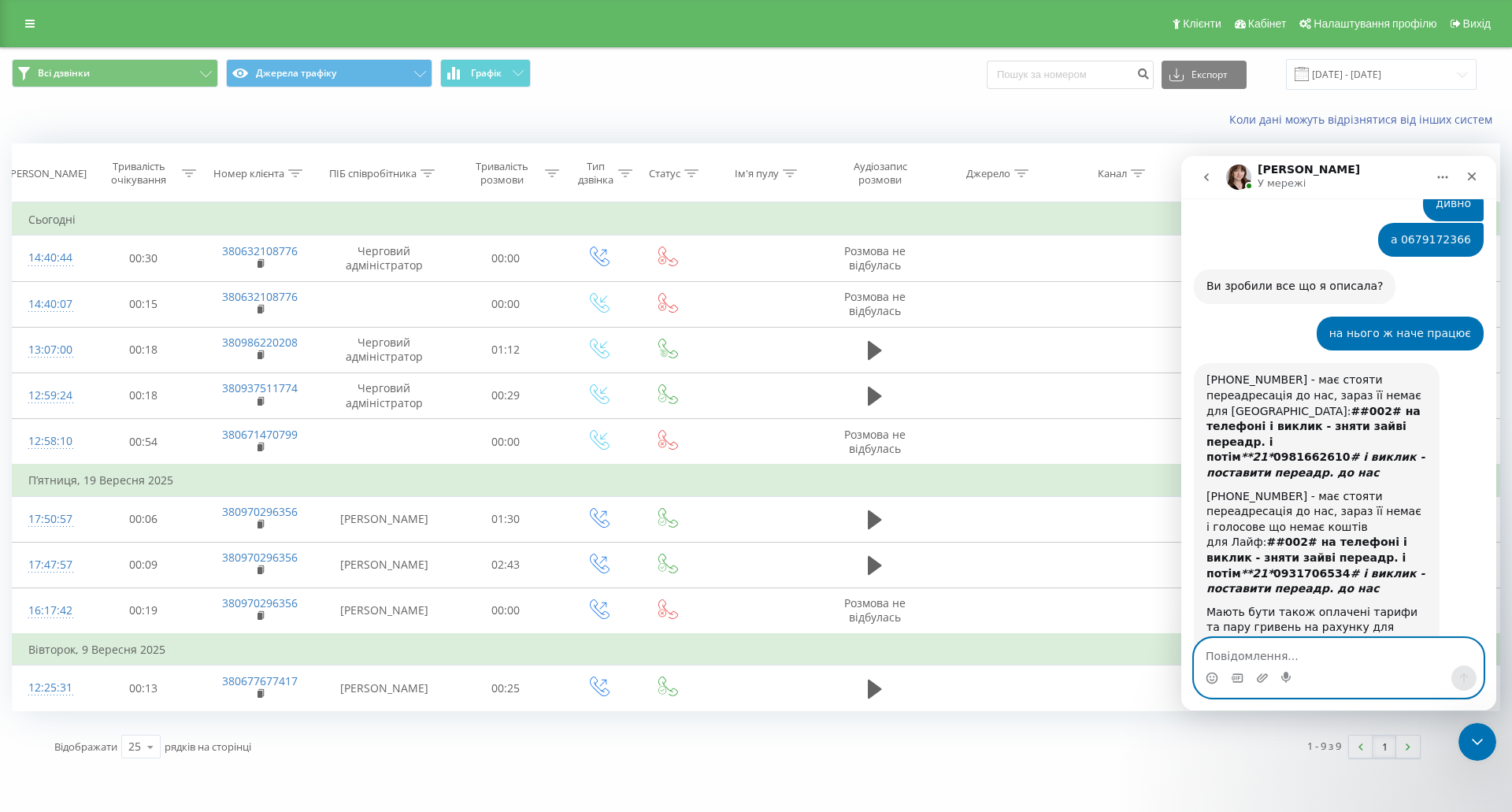
click at [1280, 655] on textarea "Повідомлення..." at bounding box center [1339, 652] width 288 height 27
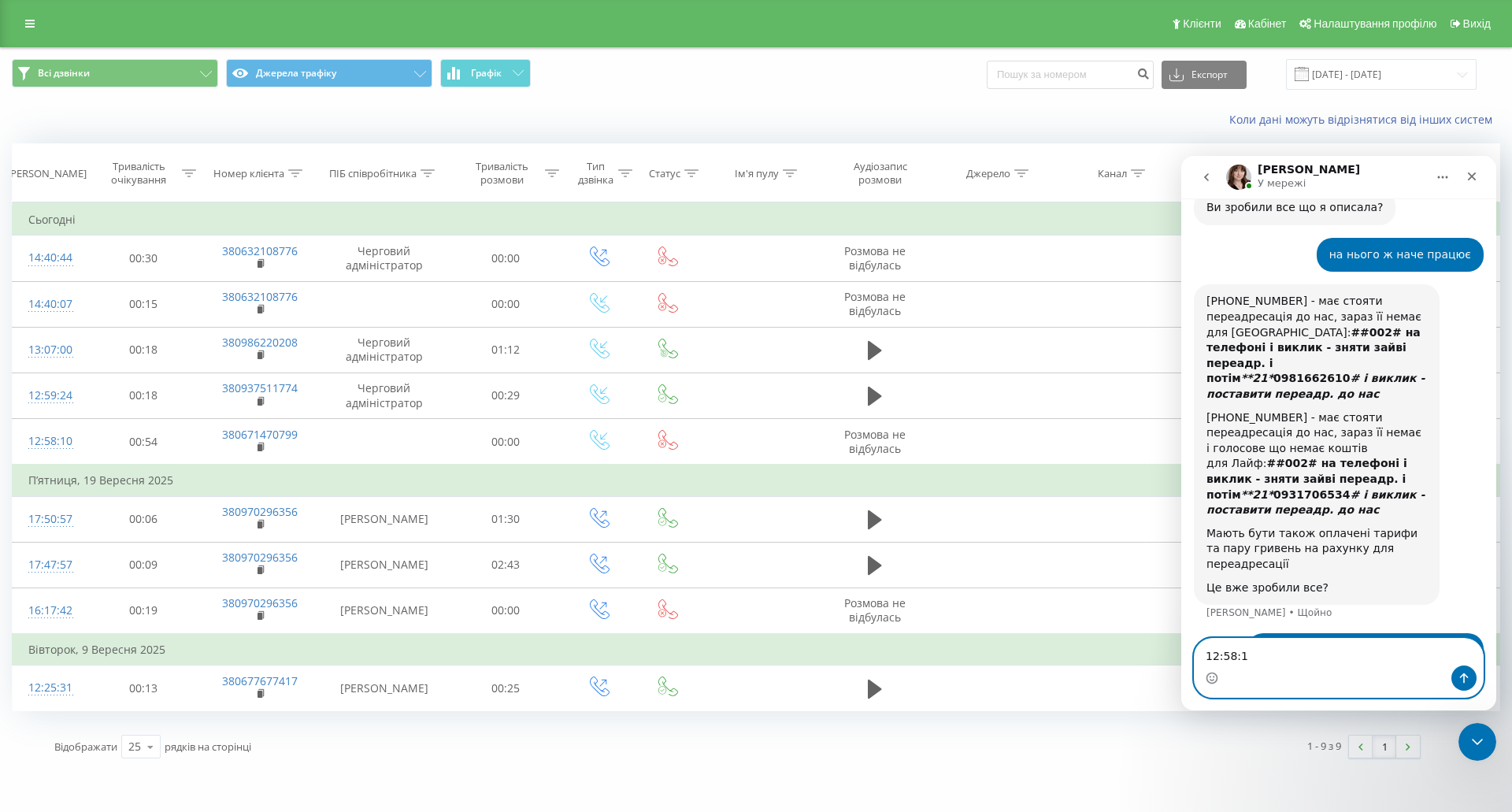
type textarea "12:58:10"
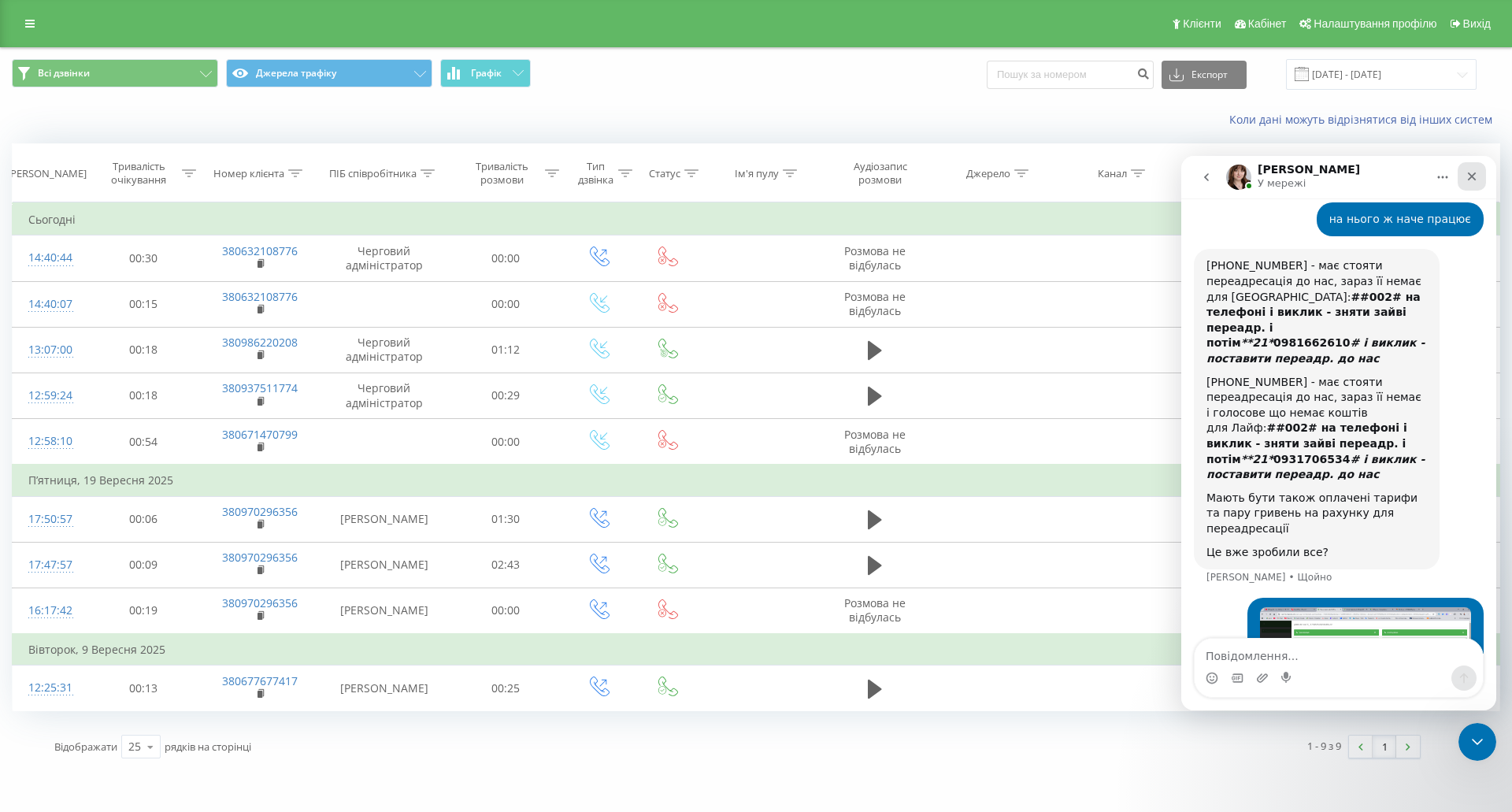
click at [1476, 182] on icon "Закрити" at bounding box center [1471, 176] width 12 height 12
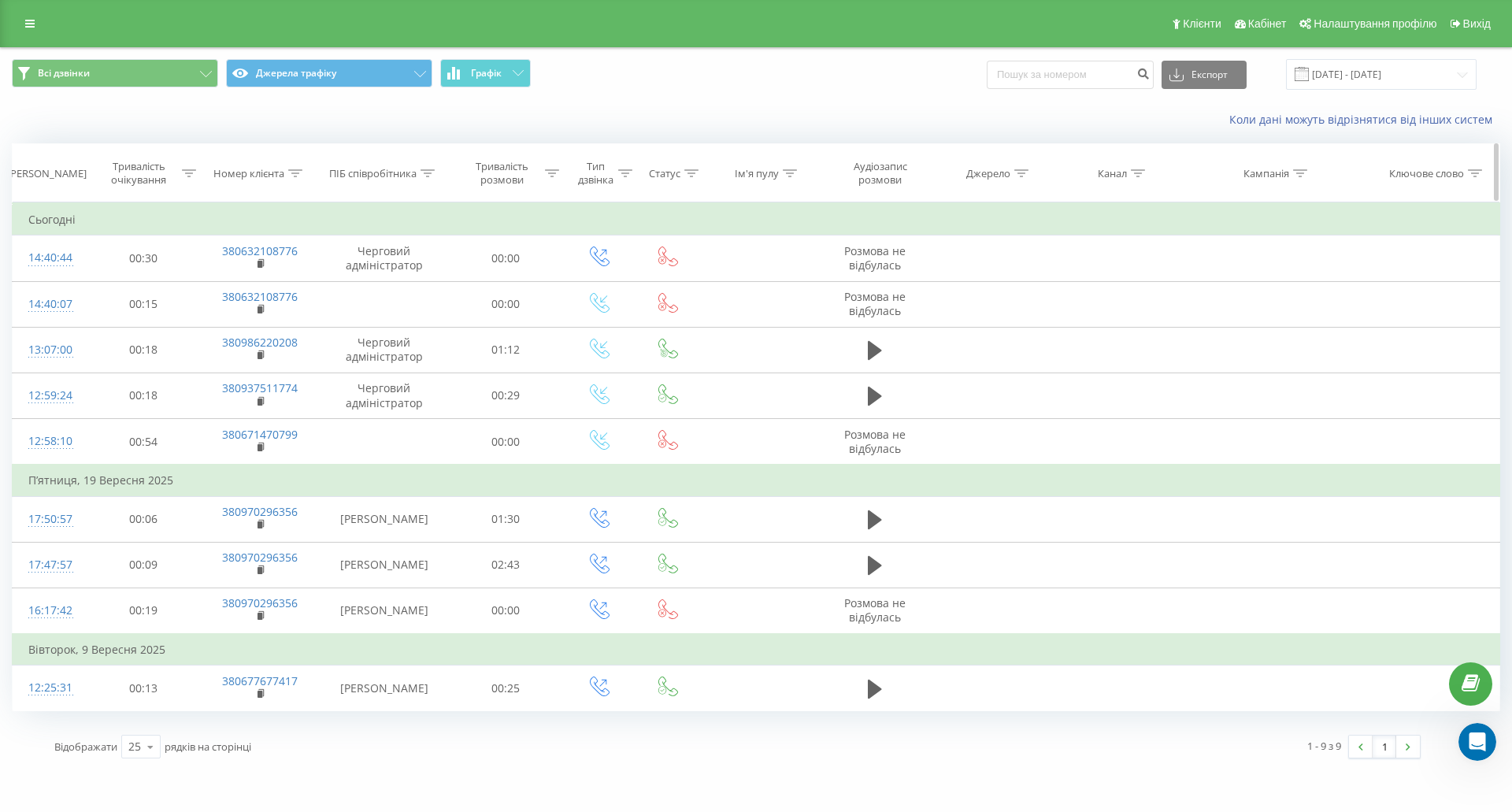
click at [1140, 169] on icon at bounding box center [1138, 173] width 14 height 8
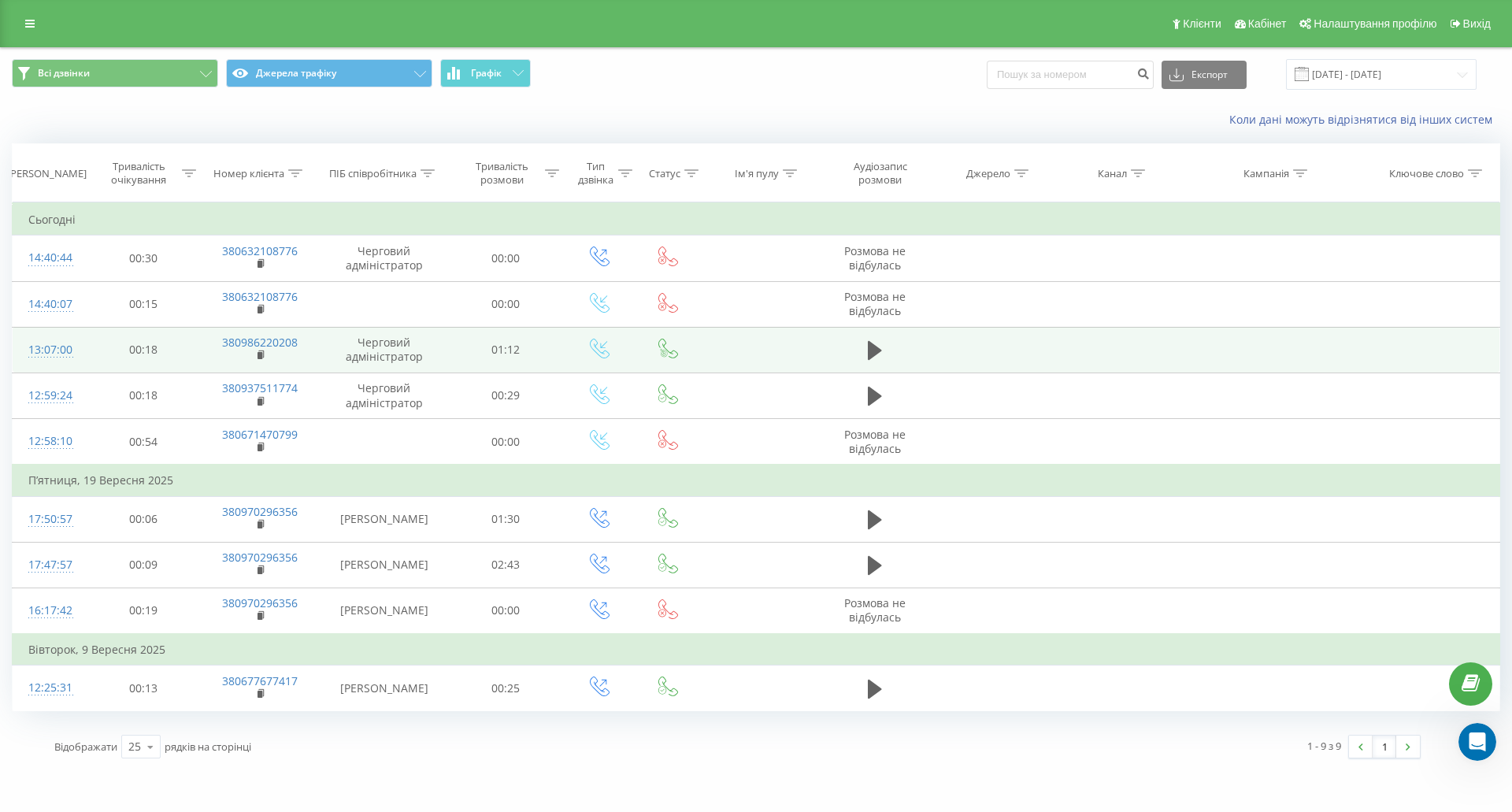
click at [52, 344] on div "13:07:00" at bounding box center [50, 350] width 42 height 31
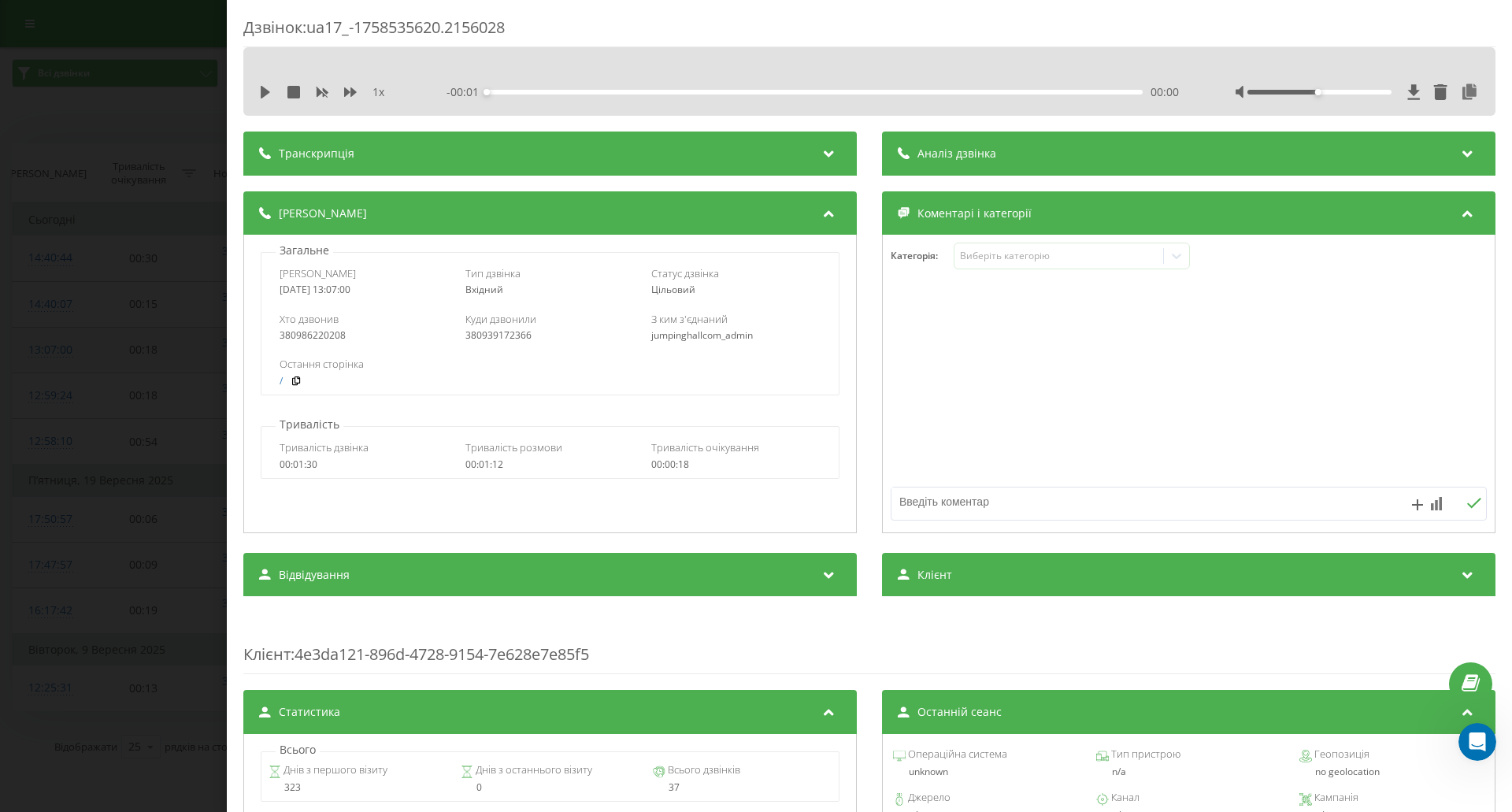
scroll to position [3747, 0]
click at [0, 386] on div "Дзвінок : ua17_-1758535620.2156028 1 x - 01:13 00:00 00:00 Транскрипція Для AI-…" at bounding box center [756, 406] width 1512 height 812
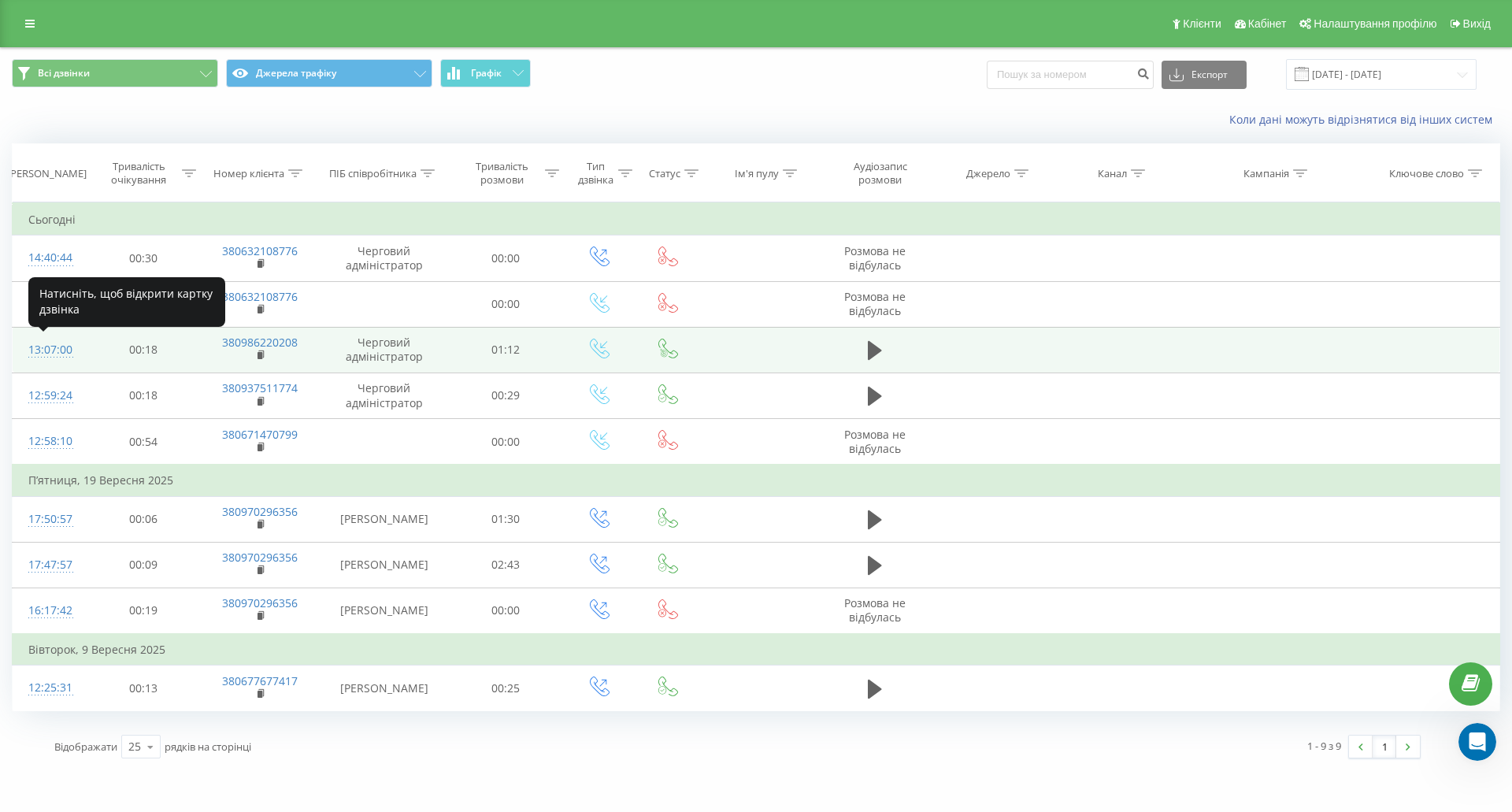
click at [55, 348] on div "13:07:00" at bounding box center [50, 350] width 42 height 31
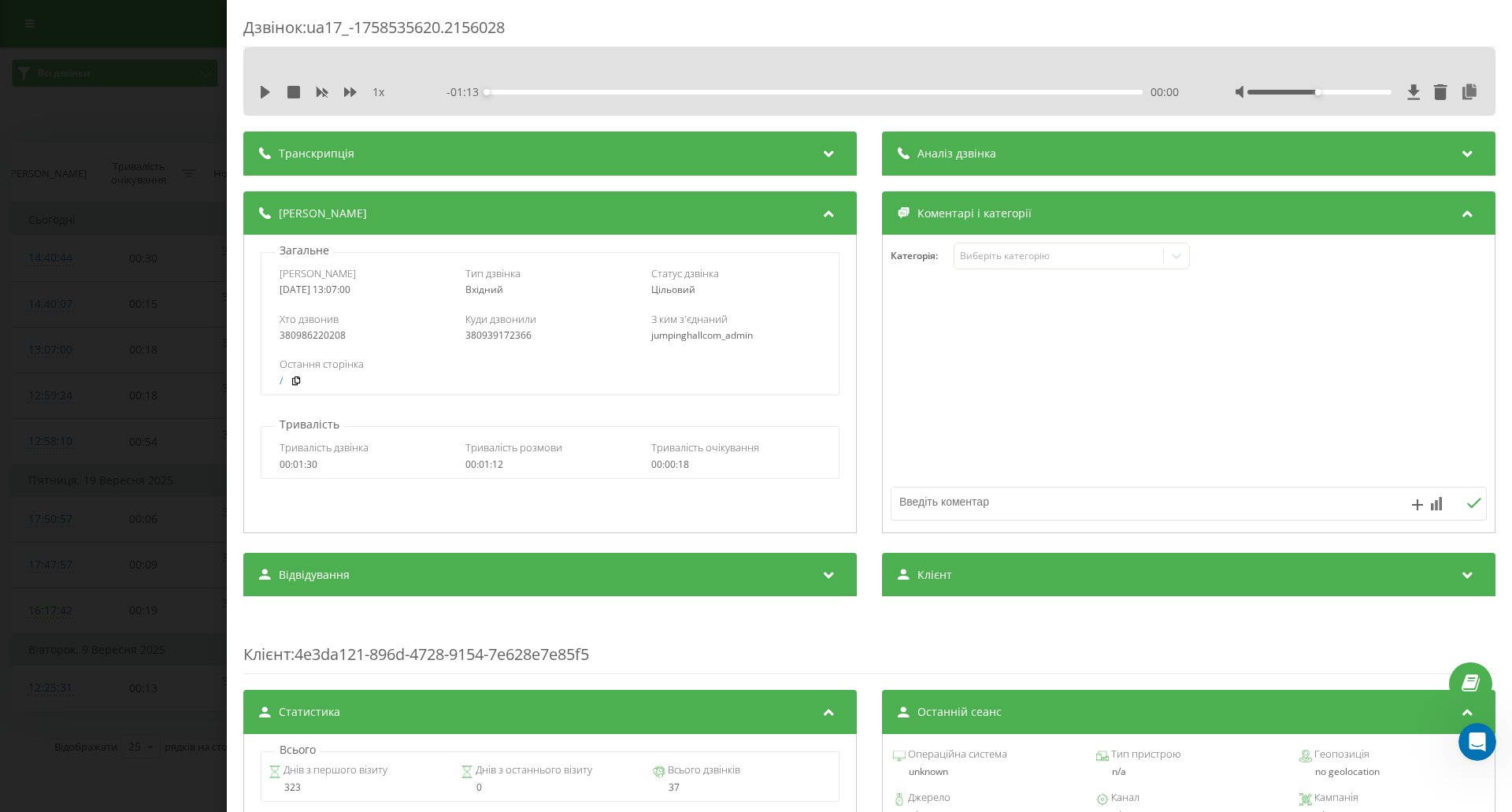
click at [822, 156] on icon at bounding box center [829, 151] width 19 height 15
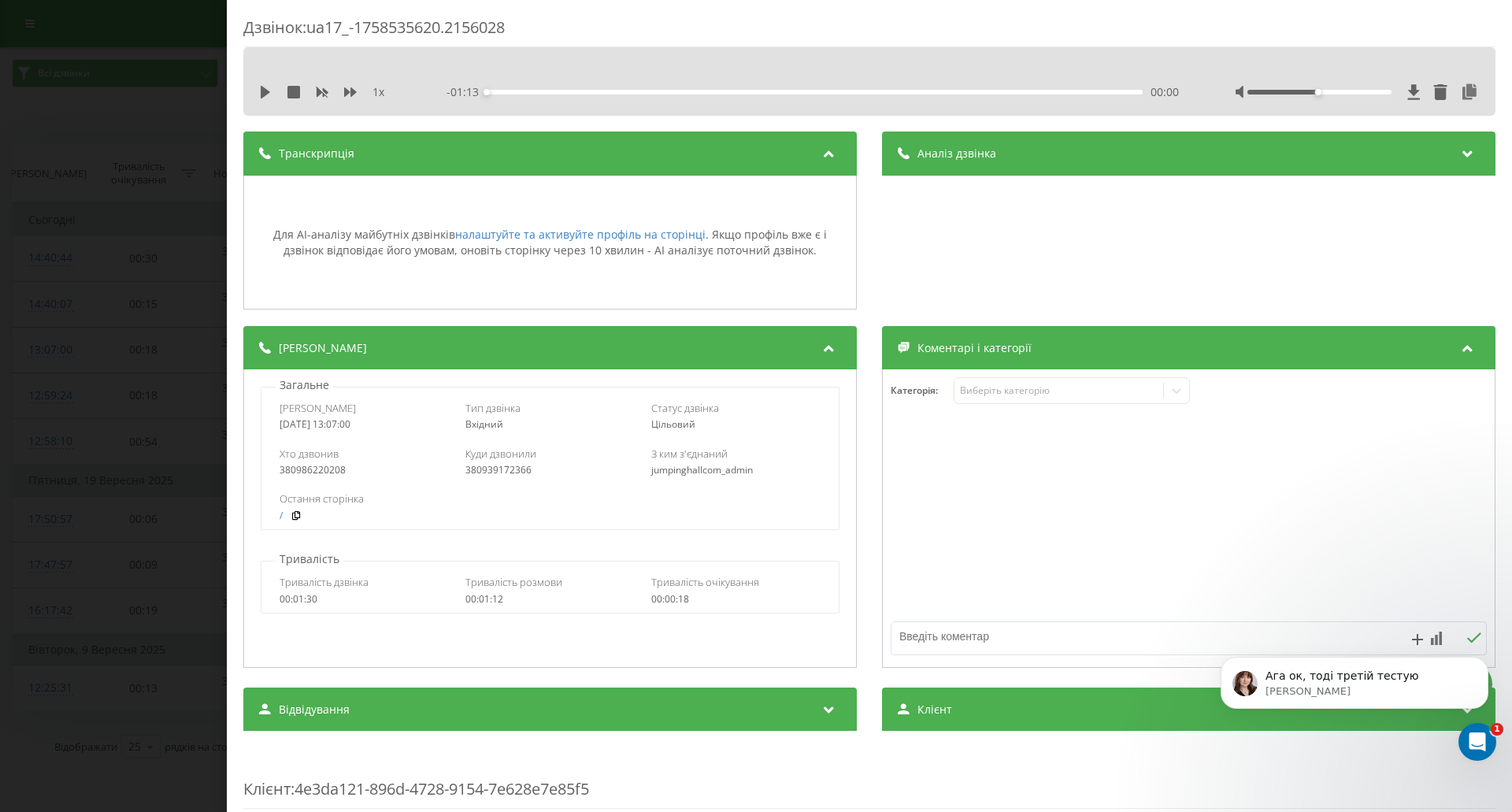
click at [80, 365] on div "Дзвінок : ua17_-1758535620.2156028 1 x - 01:13 00:00 00:00 Транскрипція Для AI-…" at bounding box center [756, 406] width 1512 height 812
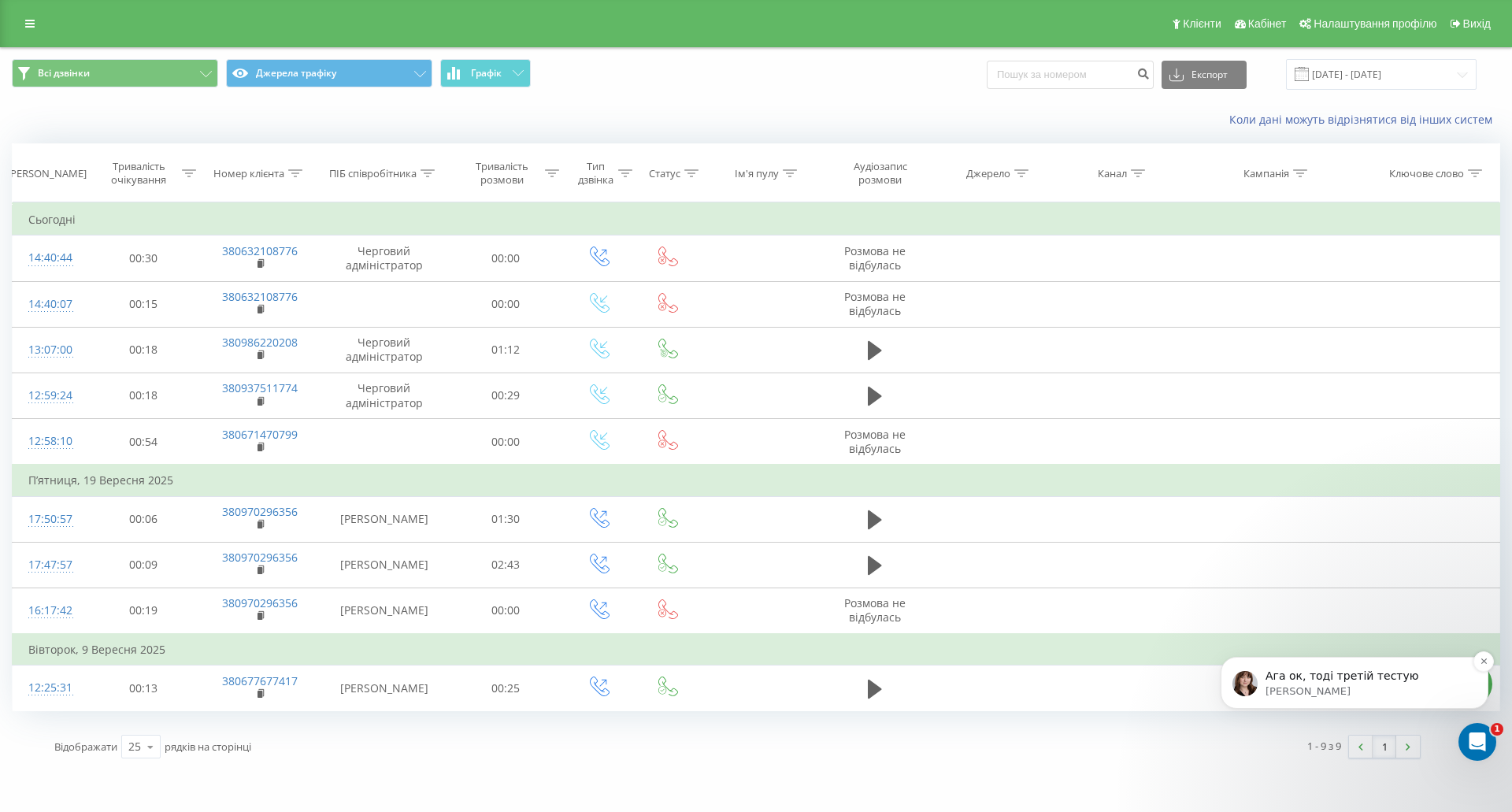
click at [1347, 681] on p "Ага ок, тоді третій тестую" at bounding box center [1367, 676] width 203 height 15
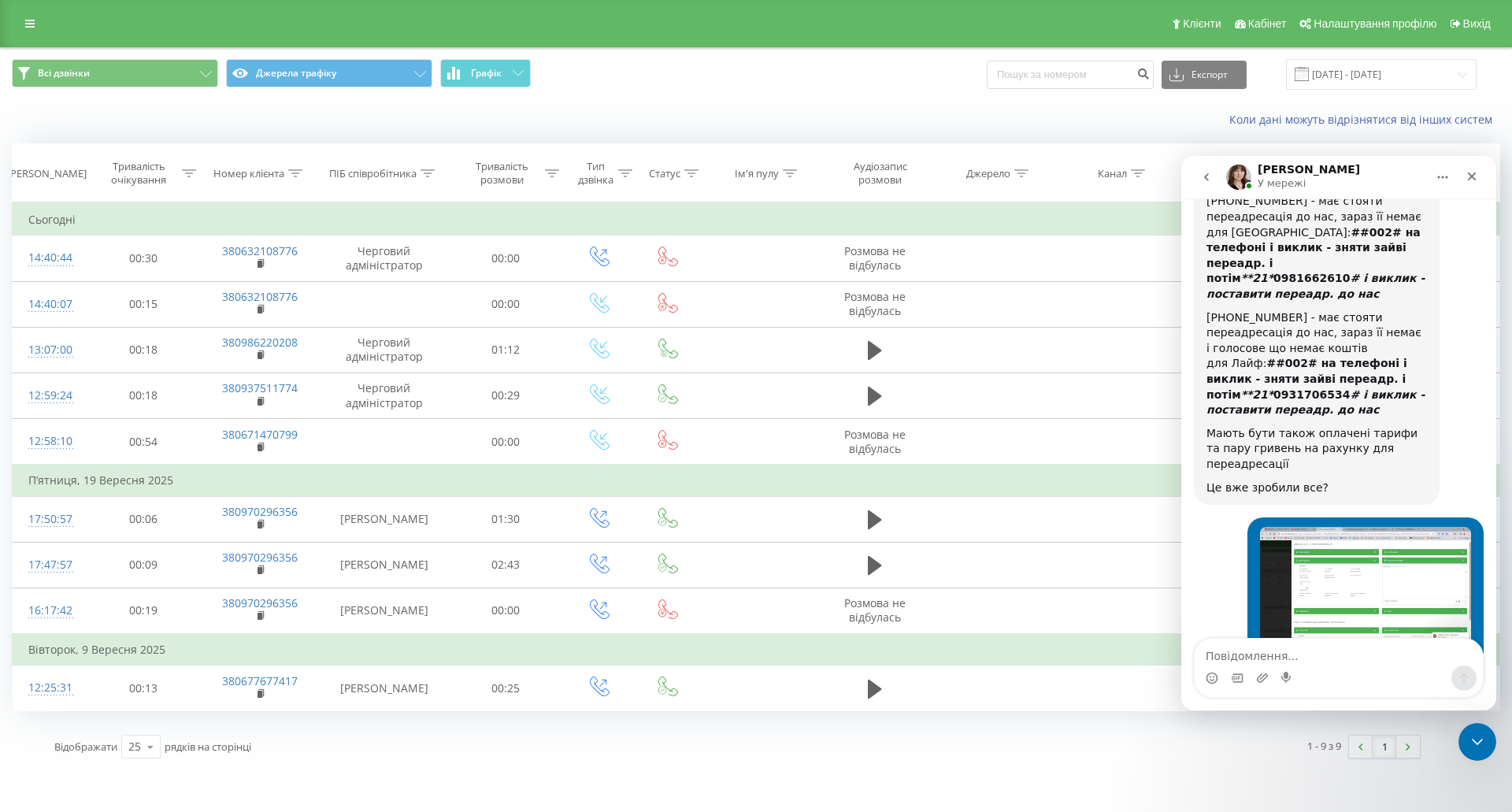
scroll to position [3760, 0]
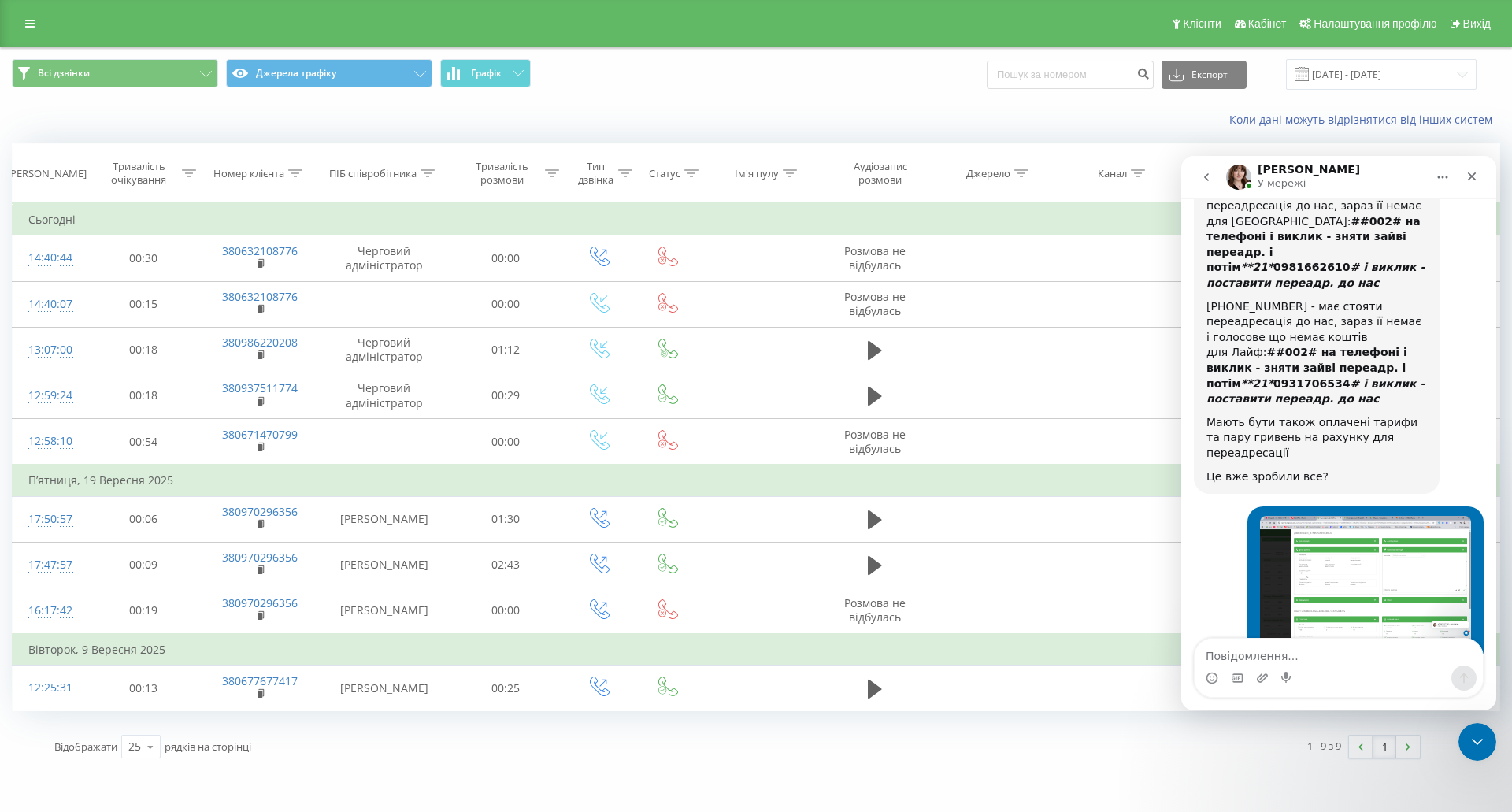
click at [1055, 753] on div "1 - 9 з 9 1" at bounding box center [1084, 747] width 694 height 46
click at [1476, 772] on div "jumpinghall.com Проекти jumpinghall.com Дашборд Центр звернень Журнал дзвінків …" at bounding box center [756, 406] width 1512 height 812
click at [1475, 737] on icon "Закрити програму для спілкування Intercom" at bounding box center [1475, 739] width 19 height 19
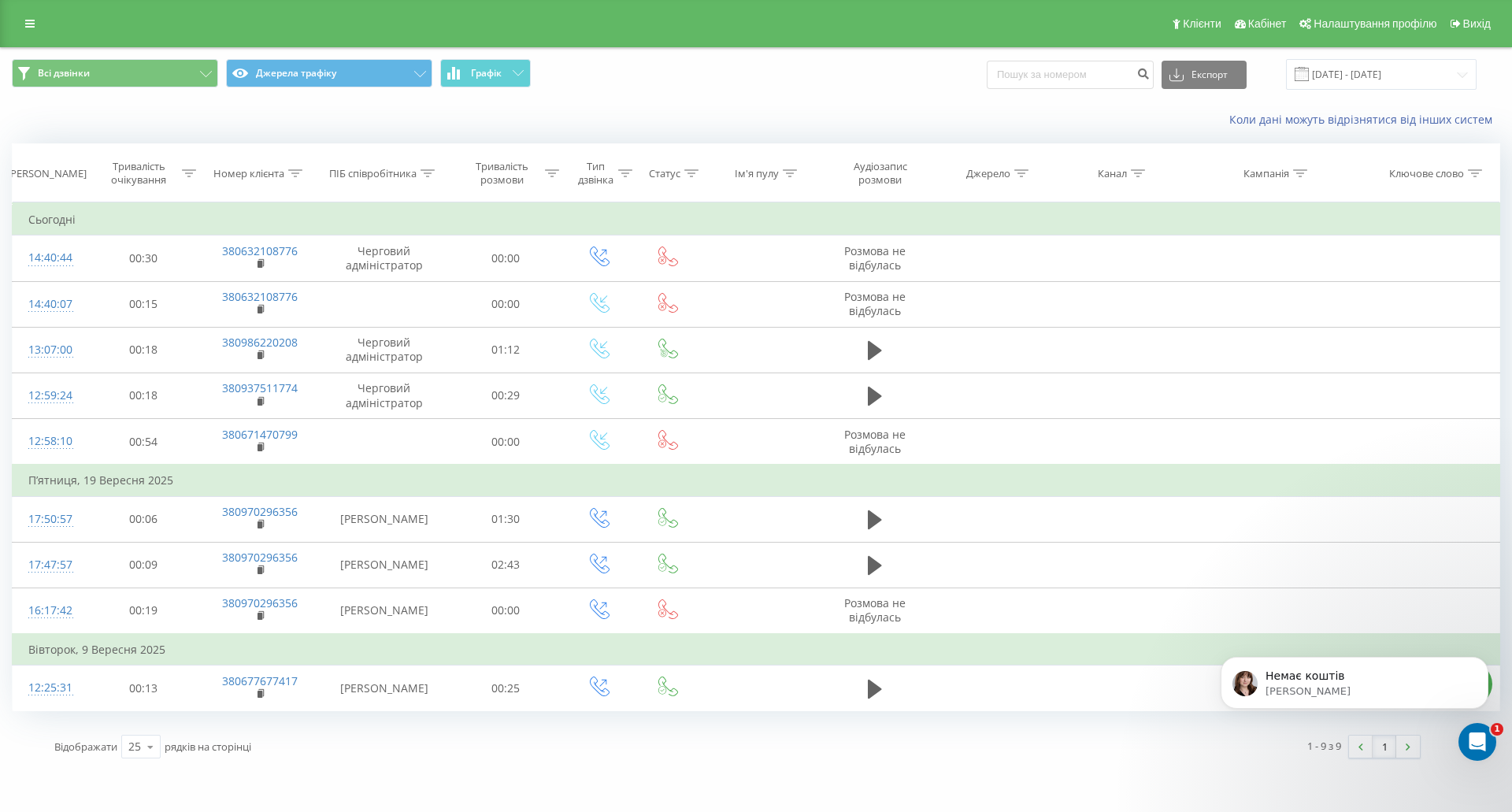
scroll to position [0, 0]
click at [1336, 691] on p "Olga • Щойно" at bounding box center [1367, 691] width 203 height 14
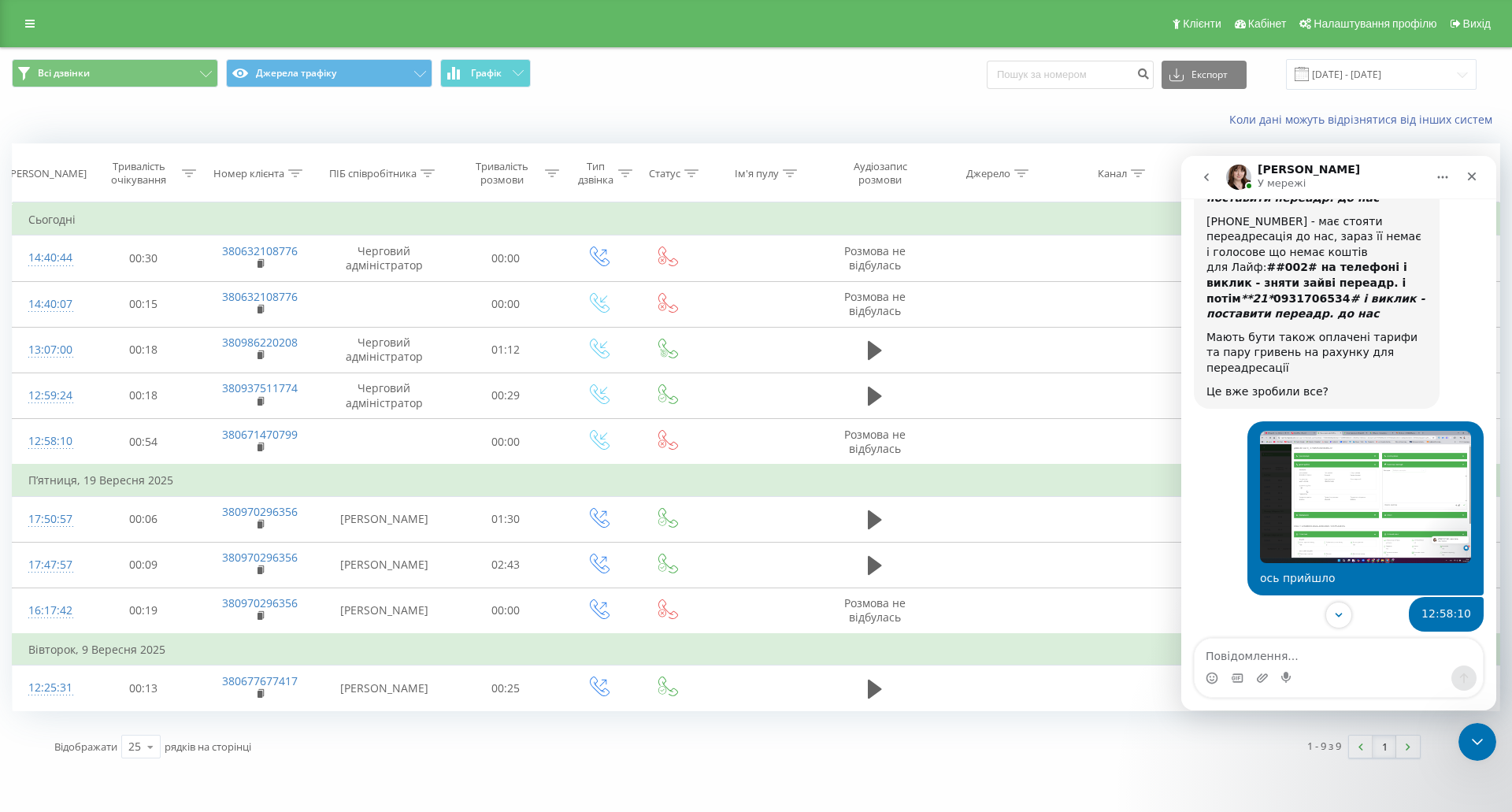
scroll to position [3847, 0]
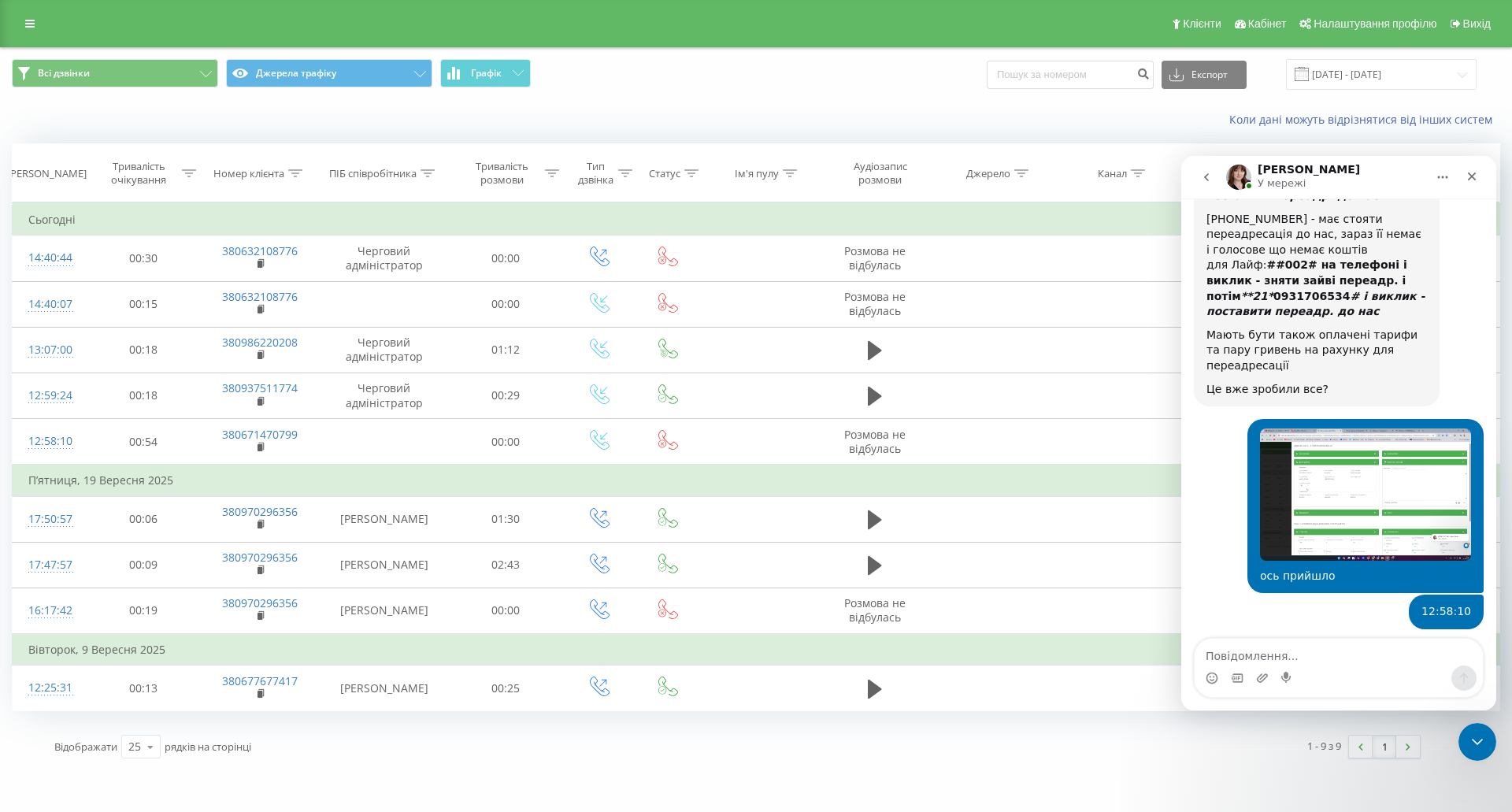
click at [1327, 663] on textarea "Повідомлення..." at bounding box center [1339, 652] width 288 height 27
type textarea "а"
type textarea "а він не підключений"
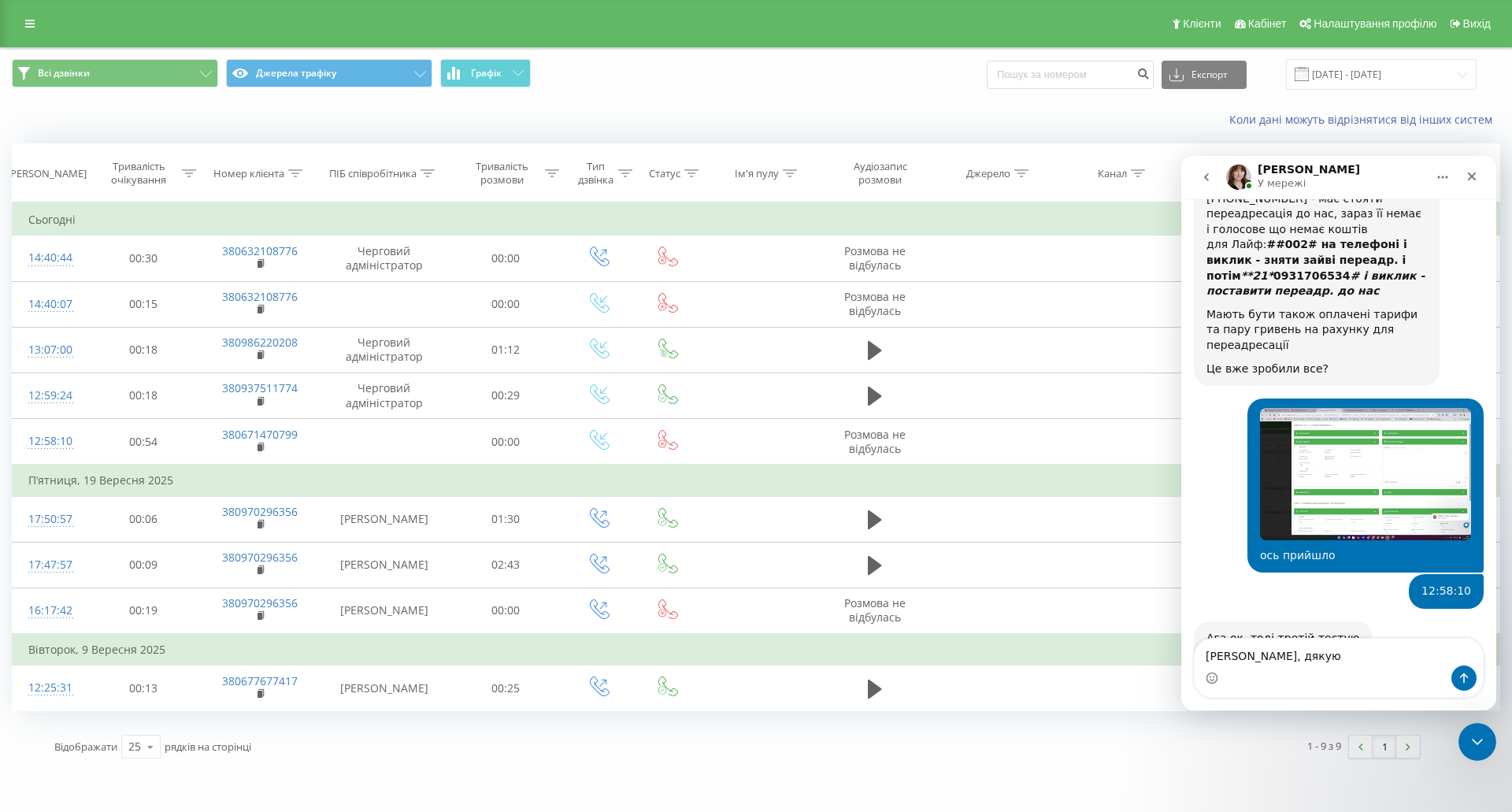
type textarea "поповню, дякую!"
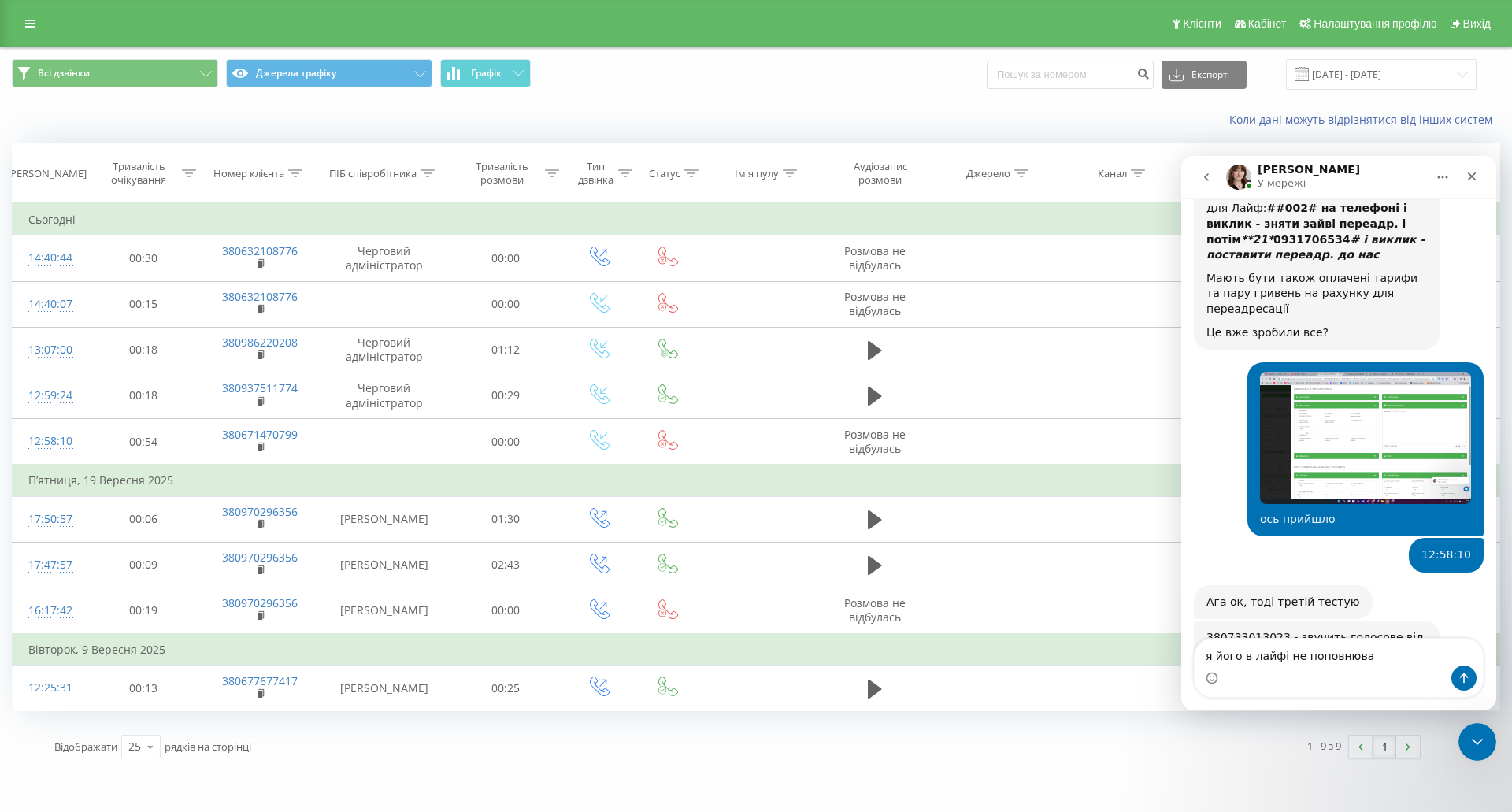
type textarea "я його в лайфі не поповнював"
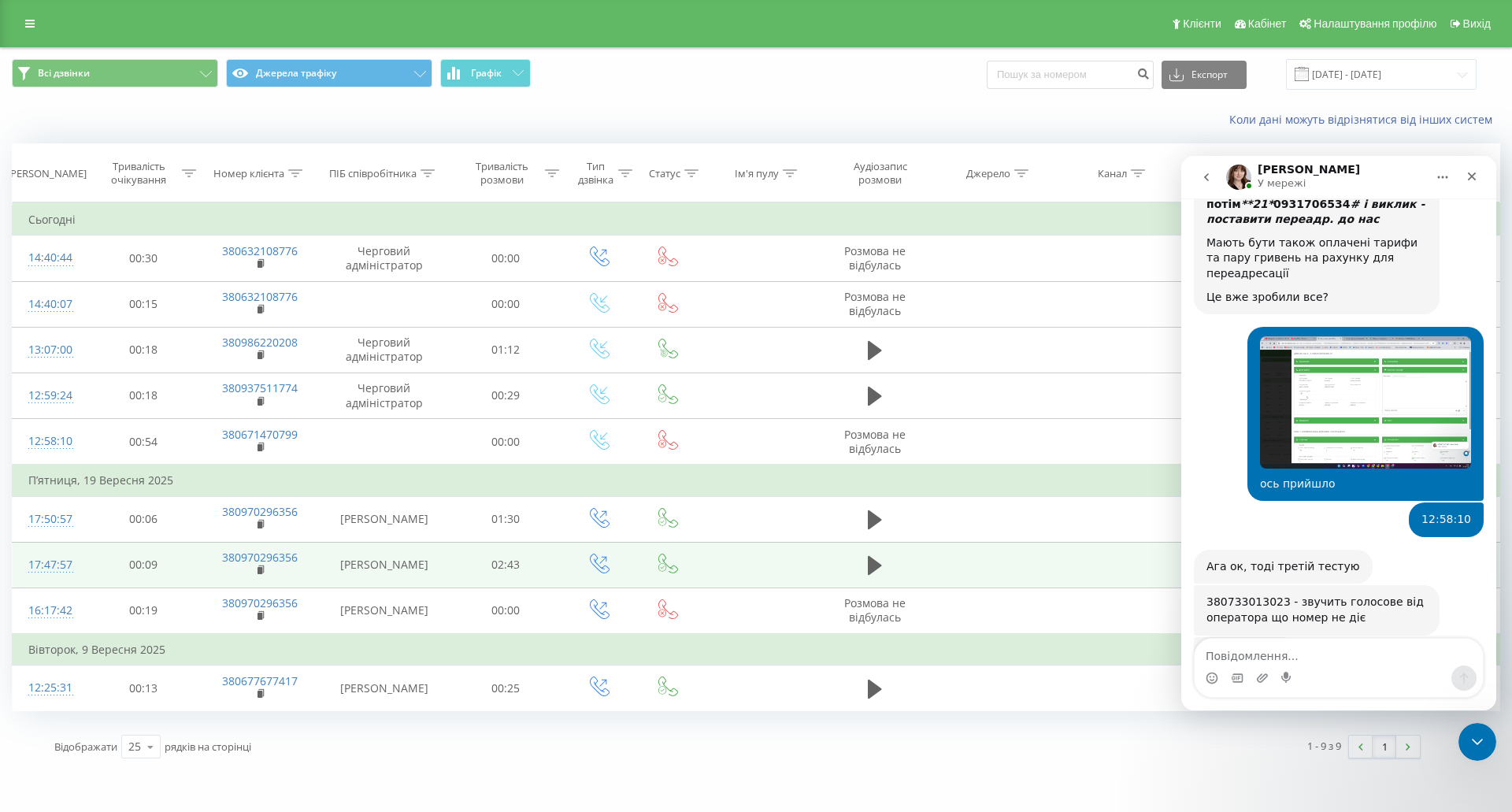
scroll to position [4000, 0]
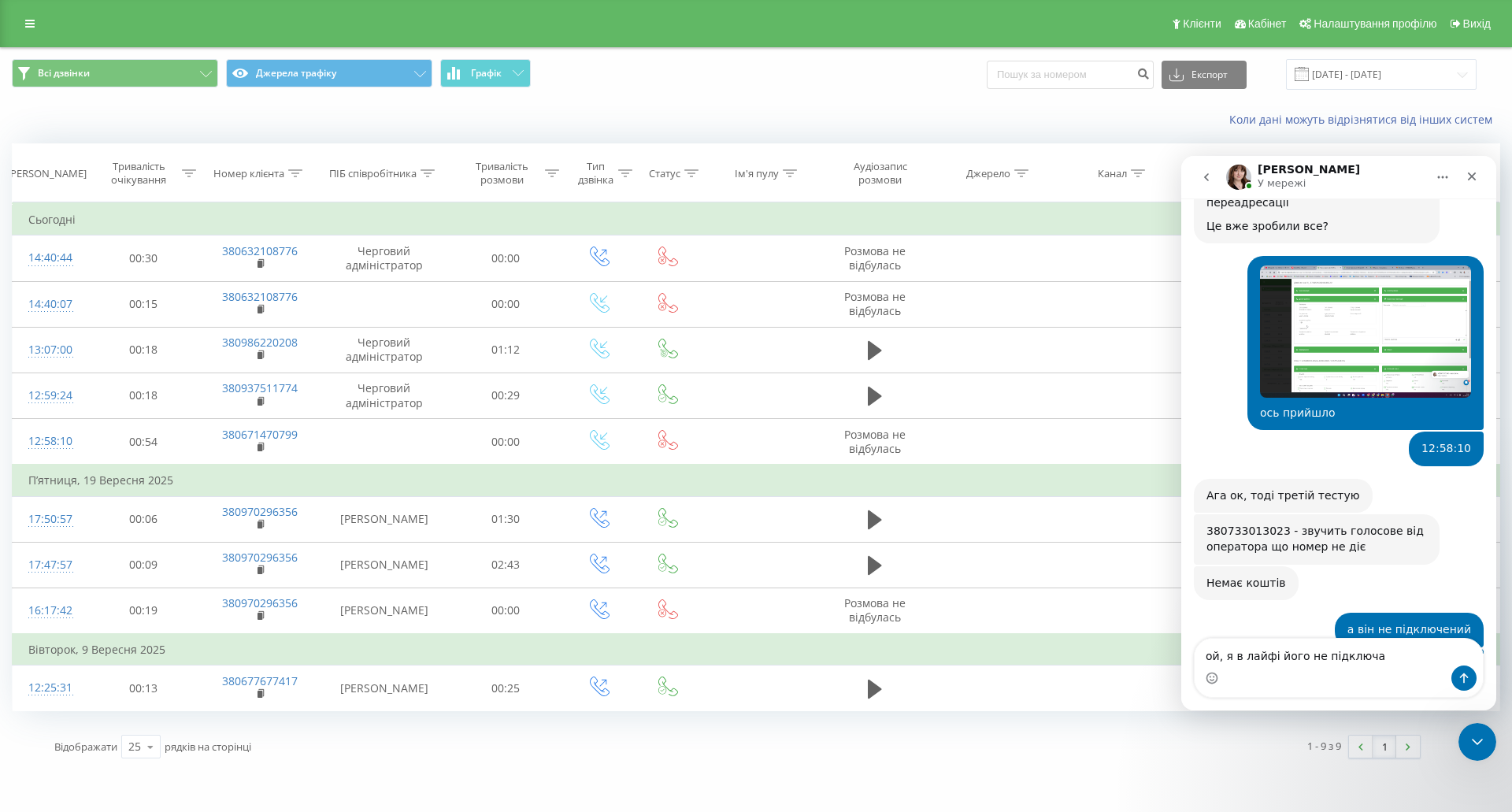
type textarea "ой, я в лайфі його не підключав"
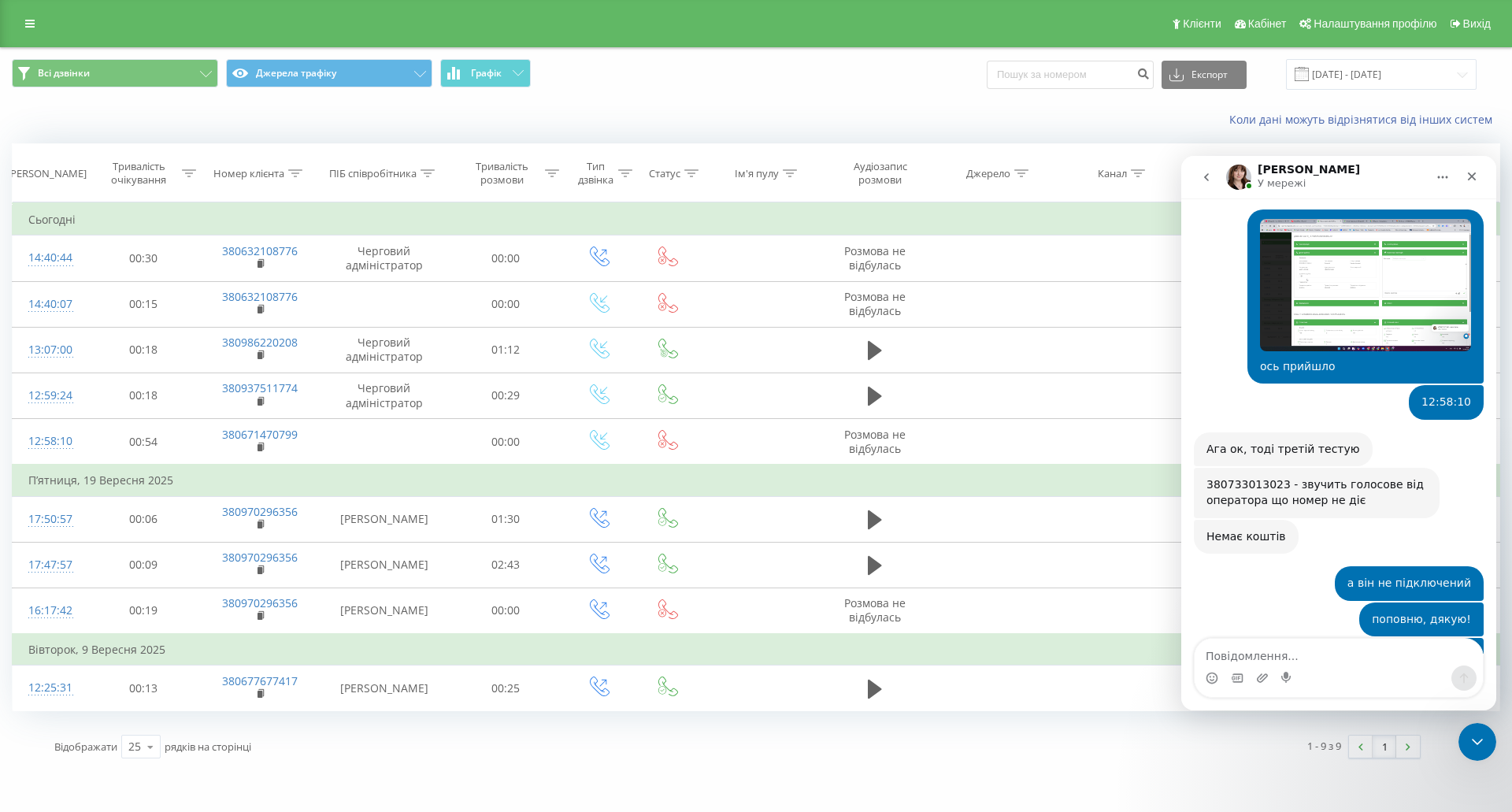
click at [1113, 780] on div "jumpinghall.com Проекти jumpinghall.com Дашборд Центр звернень Журнал дзвінків …" at bounding box center [756, 406] width 1512 height 812
